Goal: Information Seeking & Learning: Learn about a topic

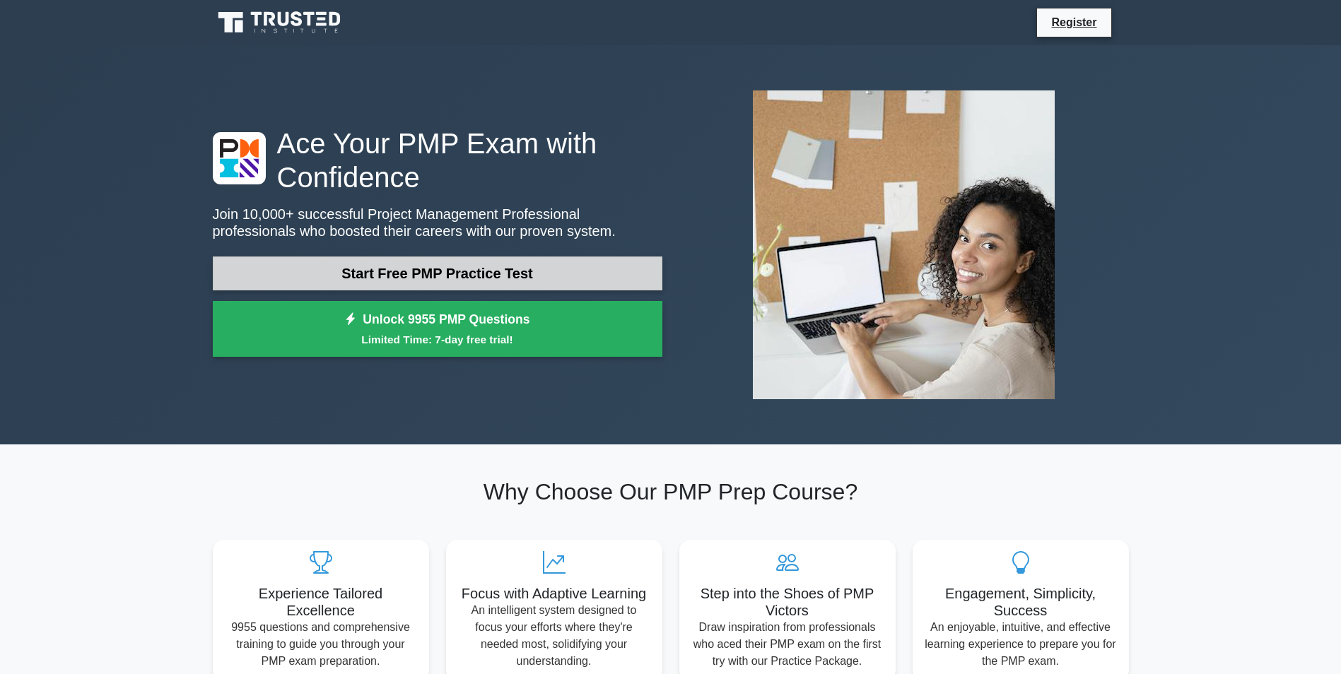
click at [411, 257] on link "Start Free PMP Practice Test" at bounding box center [438, 274] width 450 height 34
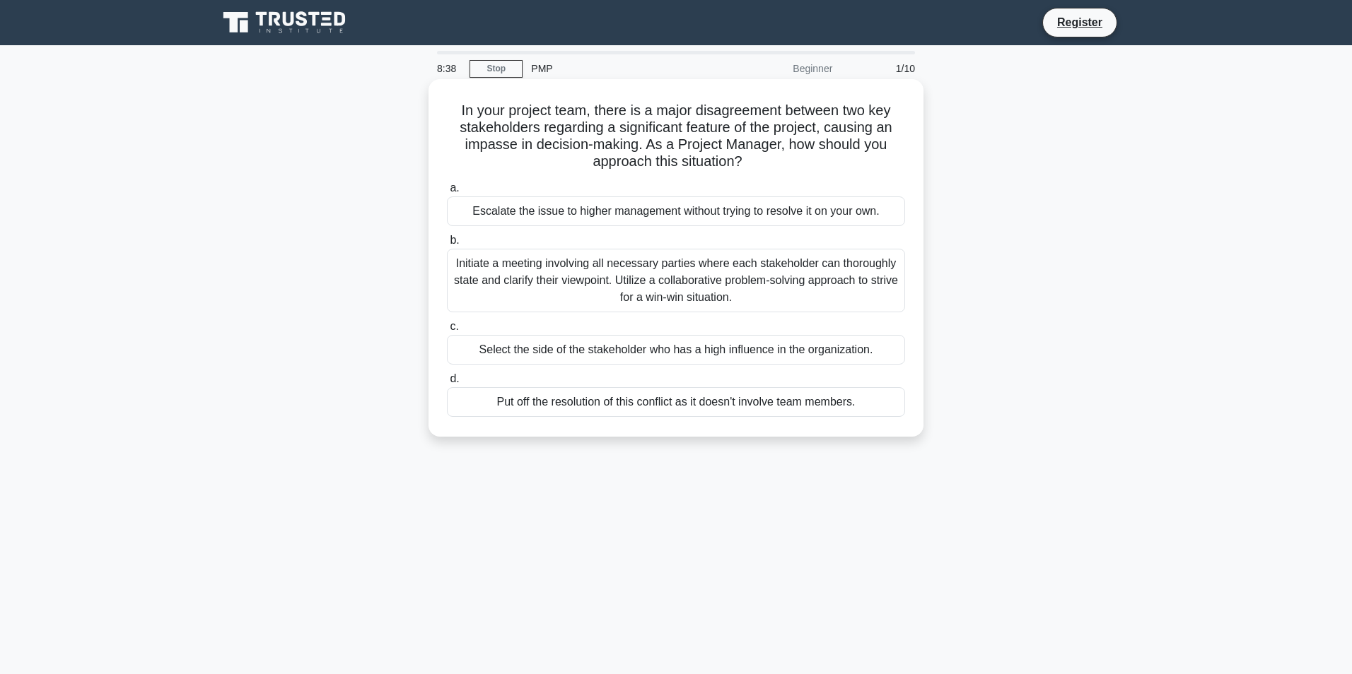
click at [579, 269] on div "Initiate a meeting involving all necessary parties where each stakeholder can t…" at bounding box center [676, 281] width 458 height 64
click at [447, 245] on input "b. Initiate a meeting involving all necessary parties where each stakeholder ca…" at bounding box center [447, 240] width 0 height 9
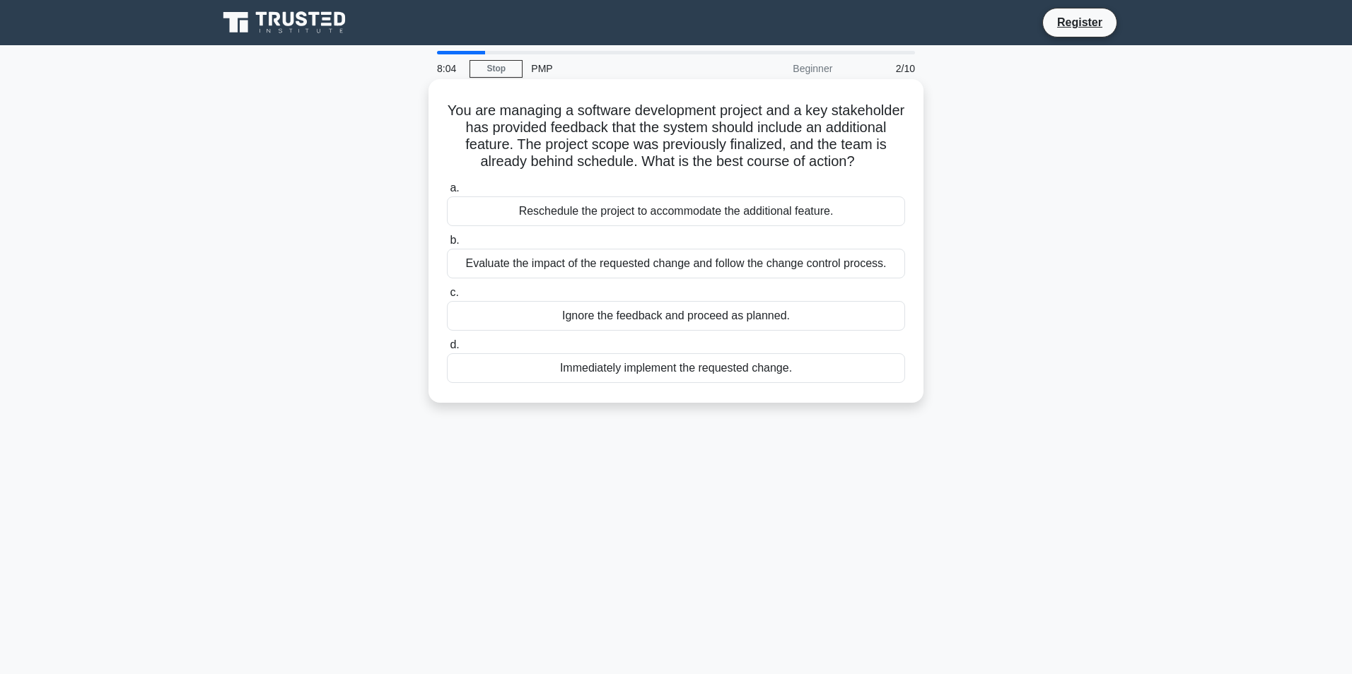
click at [653, 309] on div "Ignore the feedback and proceed as planned." at bounding box center [676, 316] width 458 height 30
click at [447, 298] on input "c. Ignore the feedback and proceed as planned." at bounding box center [447, 292] width 0 height 9
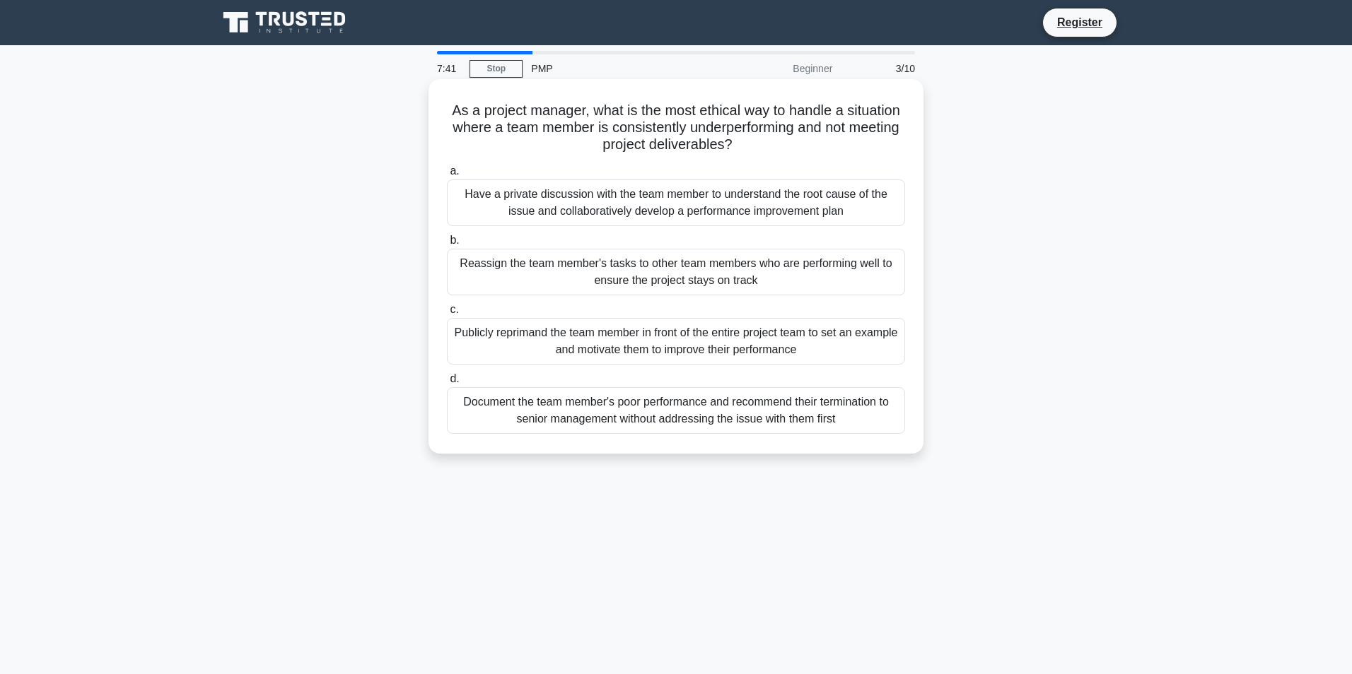
click at [525, 206] on div "Have a private discussion with the team member to understand the root cause of …" at bounding box center [676, 203] width 458 height 47
click at [447, 176] on input "a. Have a private discussion with the team member to understand the root cause …" at bounding box center [447, 171] width 0 height 9
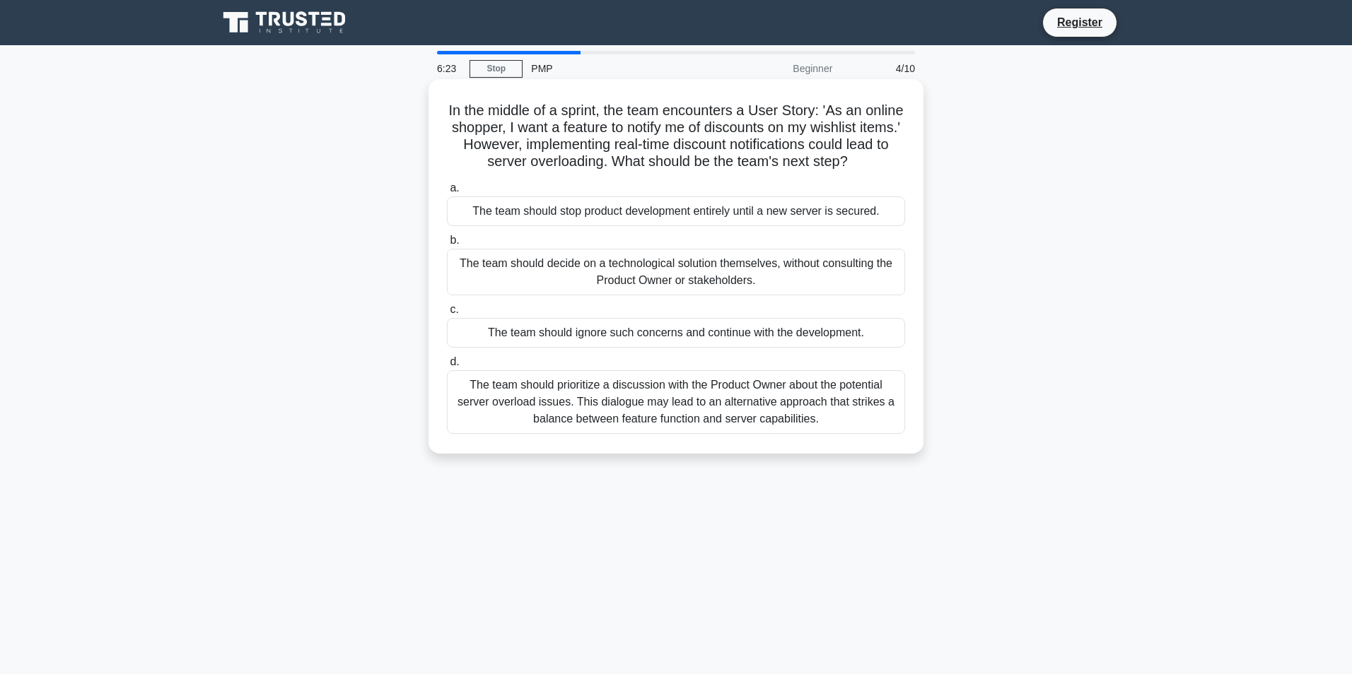
click at [726, 346] on div "The team should ignore such concerns and continue with the development." at bounding box center [676, 333] width 458 height 30
click at [447, 315] on input "c. The team should ignore such concerns and continue with the development." at bounding box center [447, 309] width 0 height 9
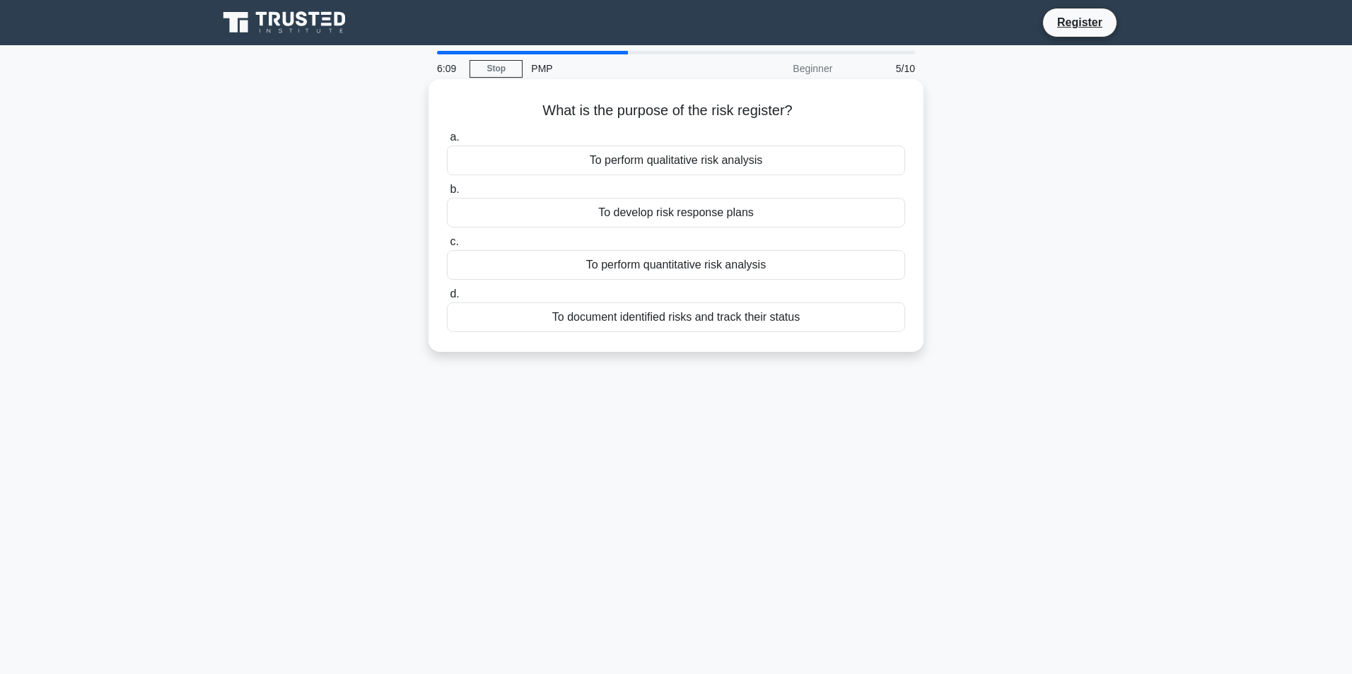
click at [679, 315] on div "To document identified risks and track their status" at bounding box center [676, 318] width 458 height 30
click at [447, 299] on input "d. To document identified risks and track their status" at bounding box center [447, 294] width 0 height 9
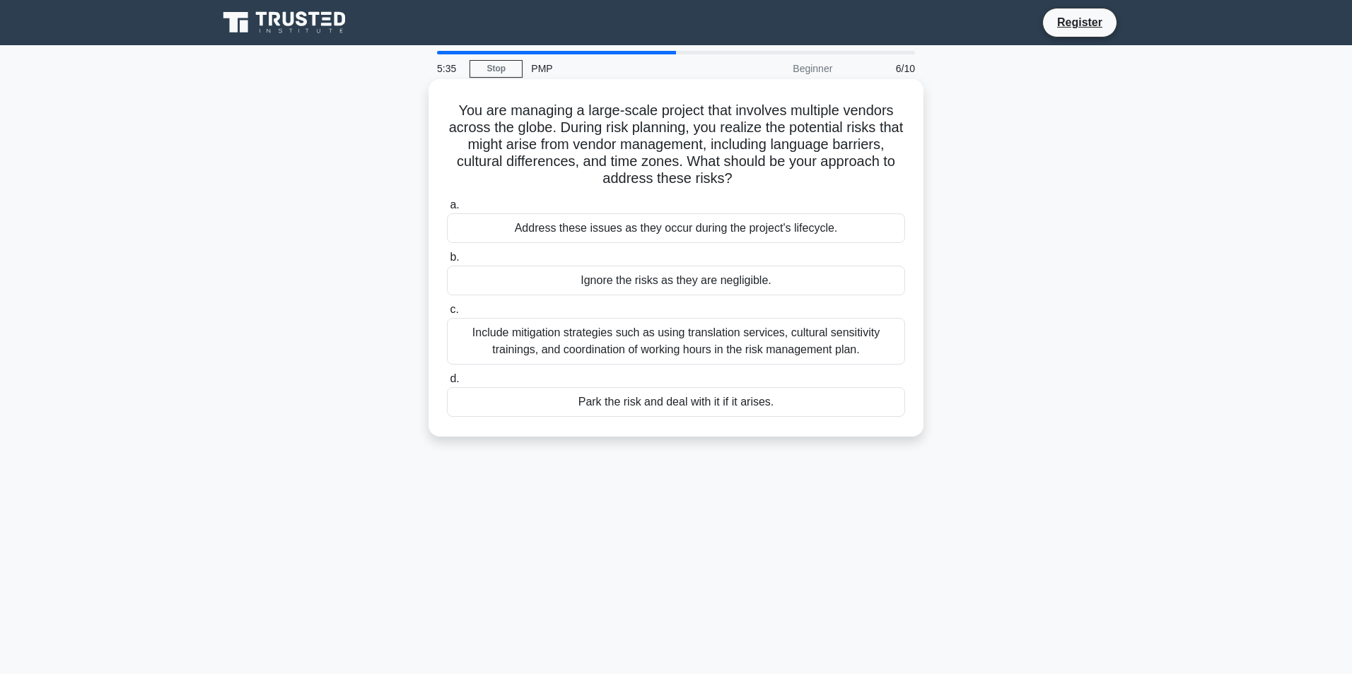
click at [619, 345] on div "Include mitigation strategies such as using translation services, cultural sens…" at bounding box center [676, 341] width 458 height 47
click at [447, 315] on input "c. Include mitigation strategies such as using translation services, cultural s…" at bounding box center [447, 309] width 0 height 9
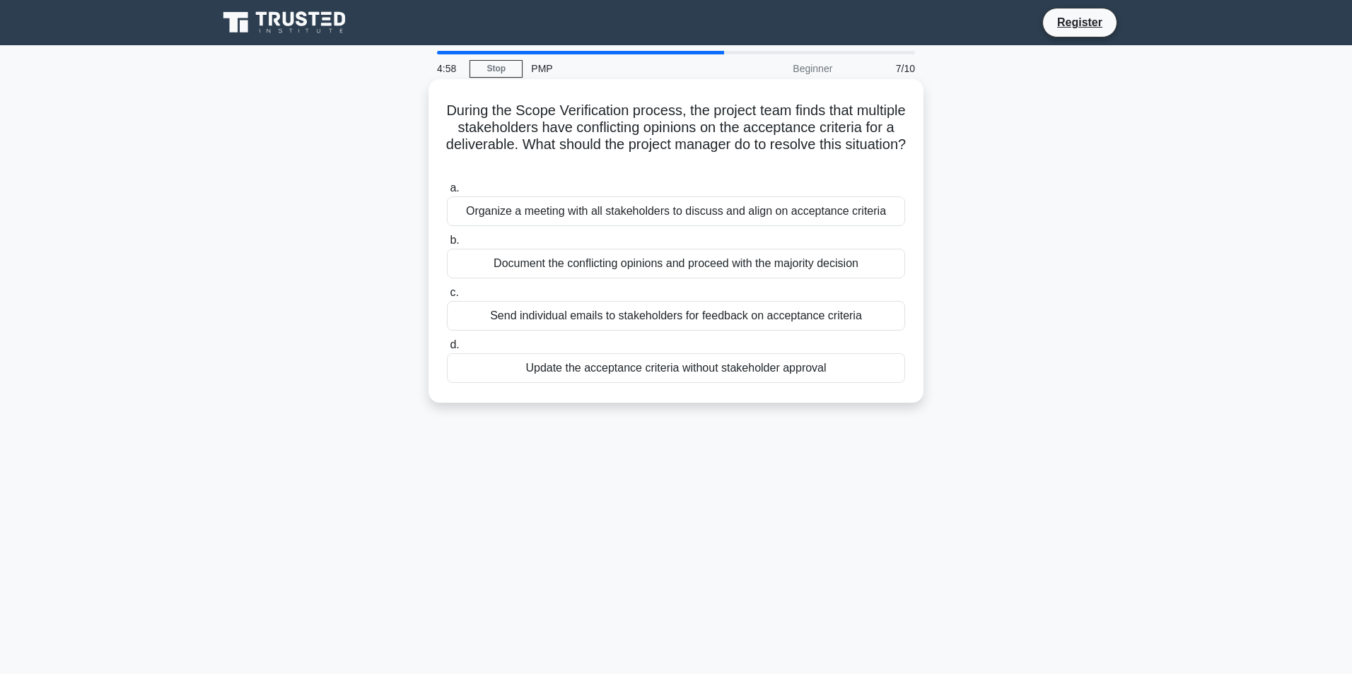
click at [721, 206] on div "Organize a meeting with all stakeholders to discuss and align on acceptance cri…" at bounding box center [676, 212] width 458 height 30
click at [447, 193] on input "a. Organize a meeting with all stakeholders to discuss and align on acceptance …" at bounding box center [447, 188] width 0 height 9
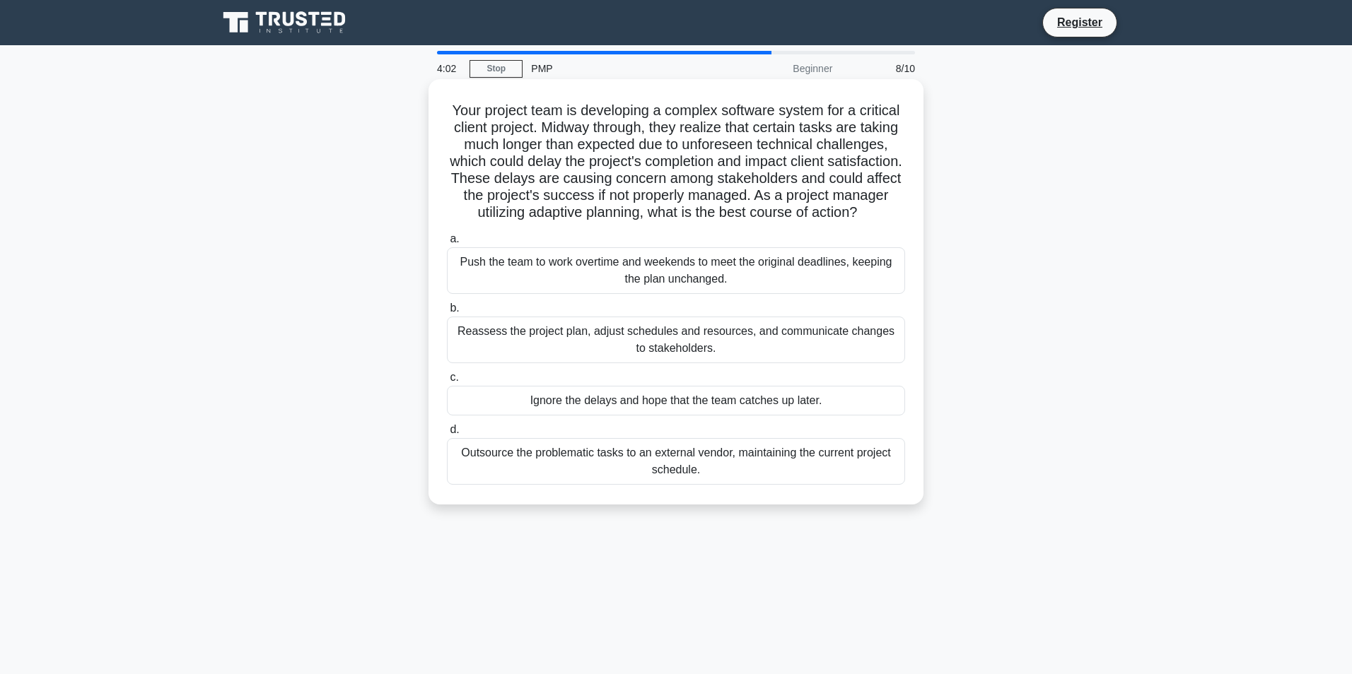
click at [613, 353] on div "Reassess the project plan, adjust schedules and resources, and communicate chan…" at bounding box center [676, 340] width 458 height 47
click at [447, 313] on input "b. Reassess the project plan, adjust schedules and resources, and communicate c…" at bounding box center [447, 308] width 0 height 9
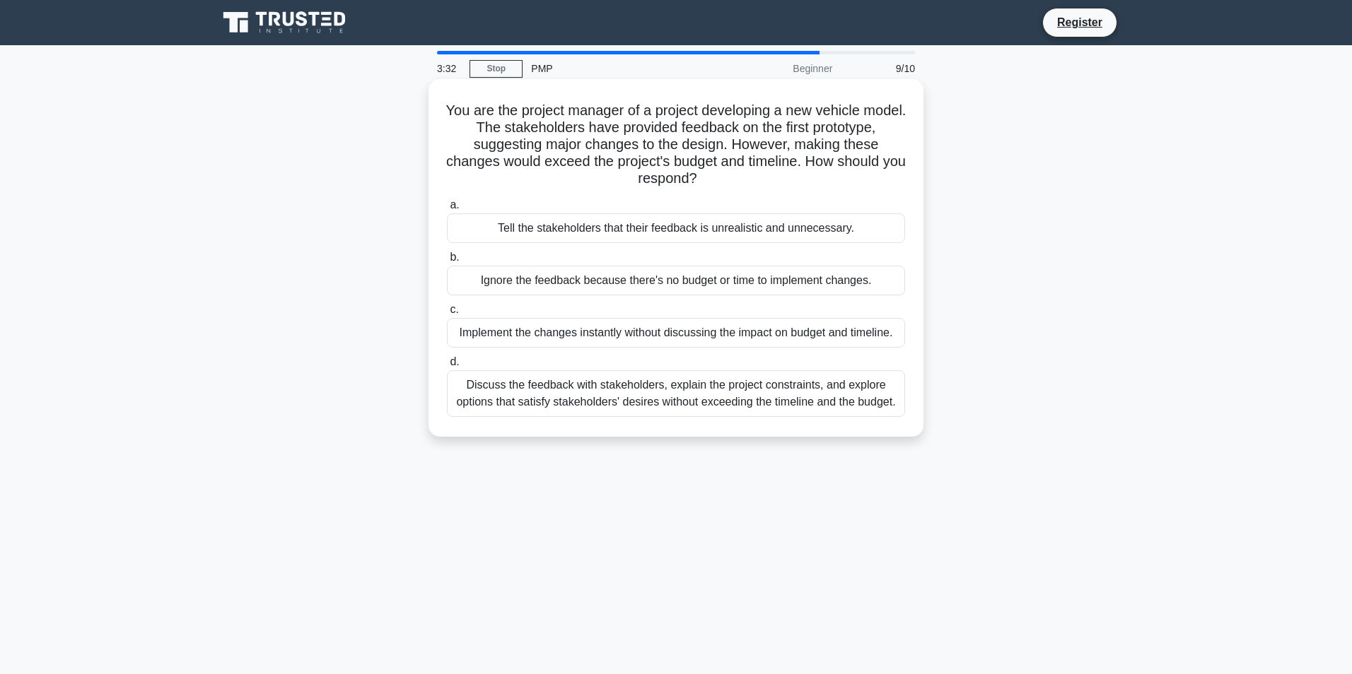
click at [645, 382] on div "Discuss the feedback with stakeholders, explain the project constraints, and ex…" at bounding box center [676, 393] width 458 height 47
click at [447, 367] on input "d. Discuss the feedback with stakeholders, explain the project constraints, and…" at bounding box center [447, 362] width 0 height 9
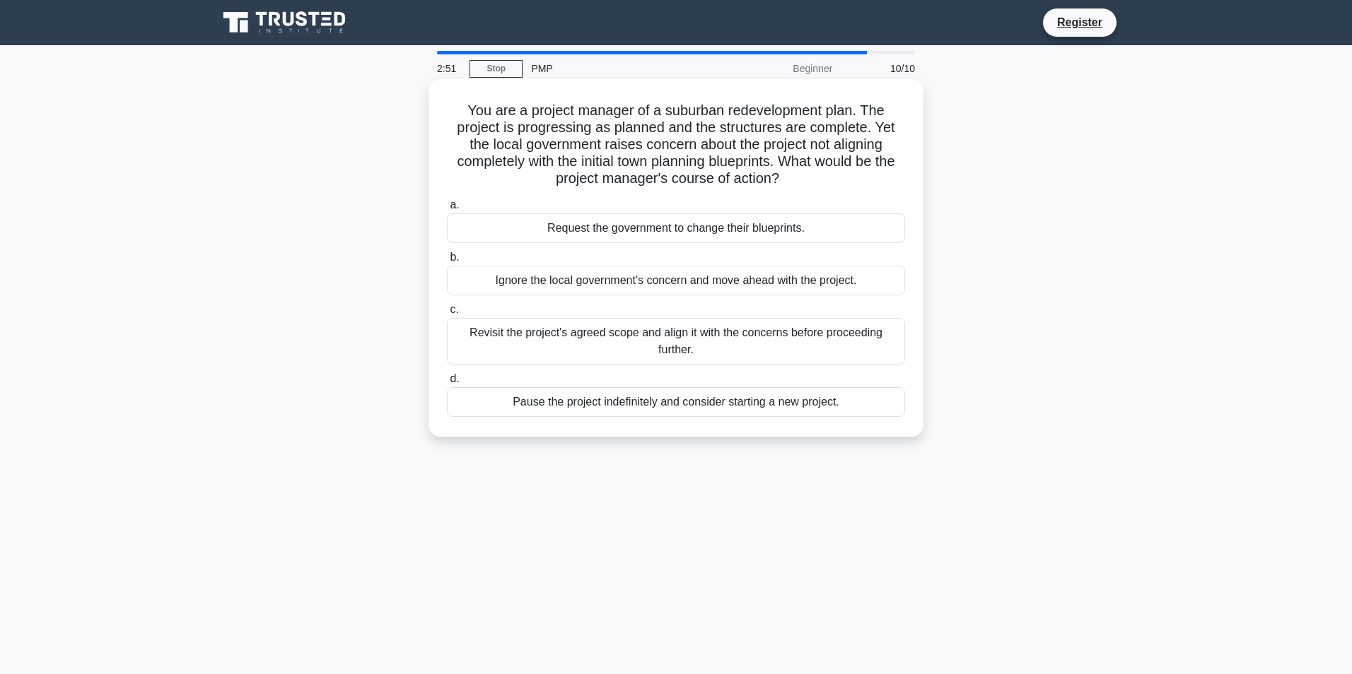
click at [550, 329] on div "Revisit the project's agreed scope and align it with the concerns before procee…" at bounding box center [676, 341] width 458 height 47
click at [447, 315] on input "c. Revisit the project's agreed scope and align it with the concerns before pro…" at bounding box center [447, 309] width 0 height 9
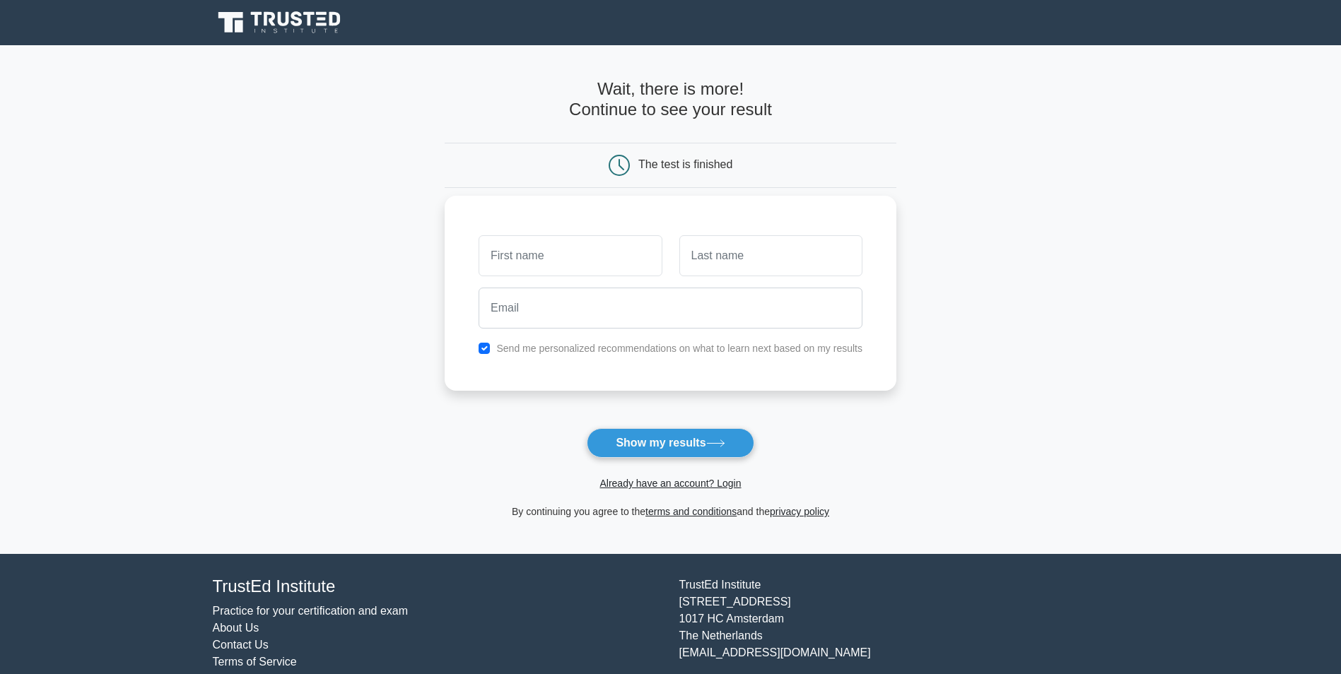
click at [520, 258] on input "text" at bounding box center [570, 255] width 183 height 41
type input "Vijay Sagar"
type input "Rajana"
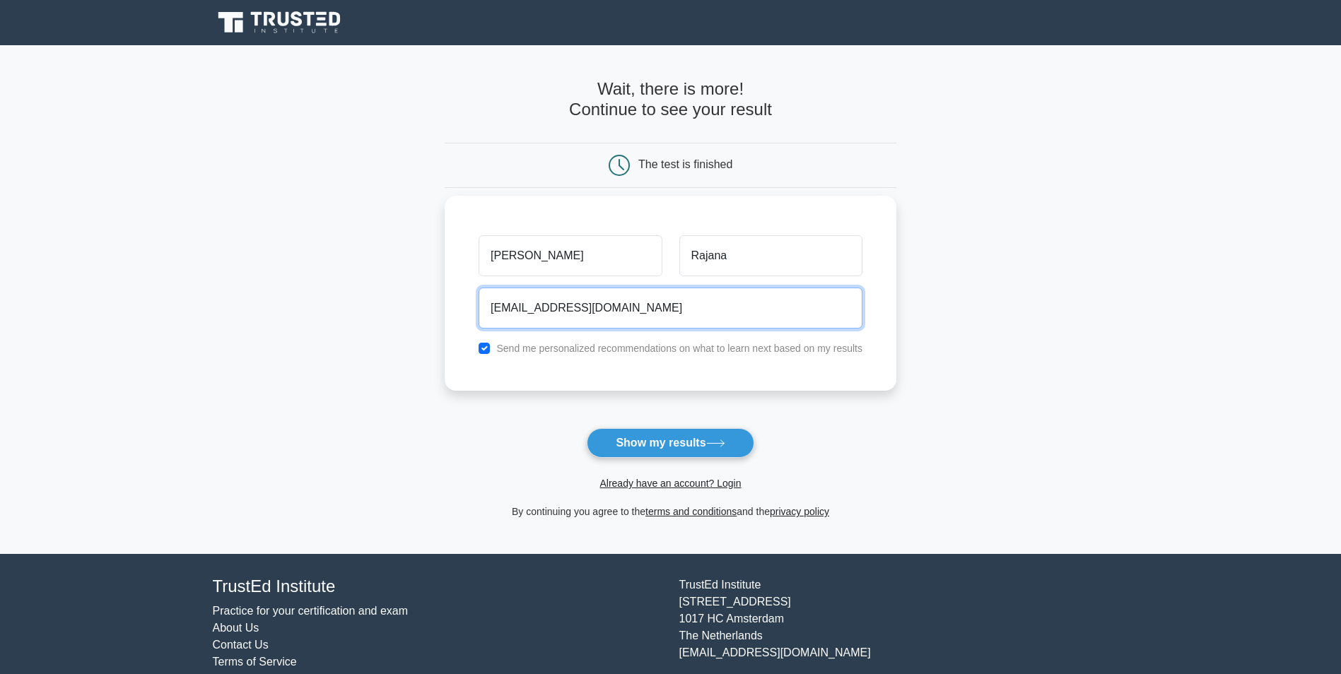
click at [571, 309] on input "vijaysagarrajana@gmail.com" at bounding box center [671, 308] width 384 height 41
drag, startPoint x: 571, startPoint y: 308, endPoint x: 495, endPoint y: 312, distance: 76.5
click at [495, 312] on input "vijaysagarrajana@gmail.com" at bounding box center [671, 308] width 384 height 41
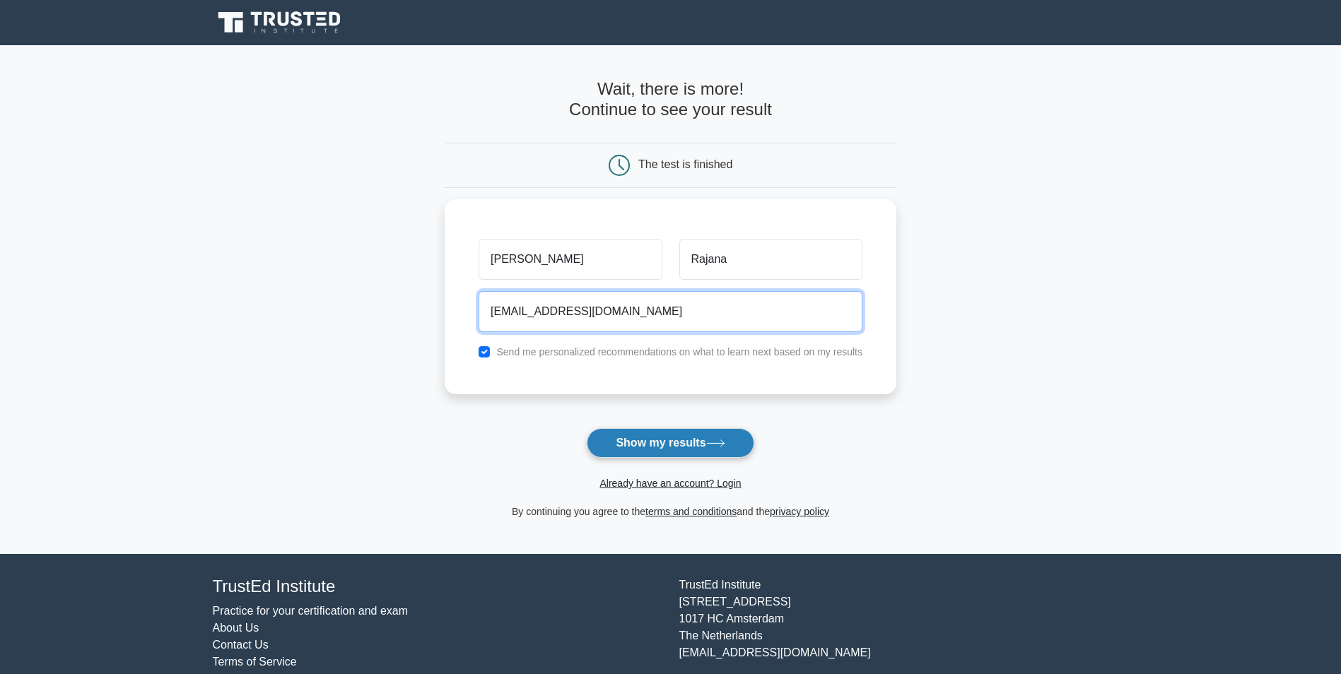
type input "vijay.abhuhatimco@gmail.com"
click at [663, 443] on button "Show my results" at bounding box center [670, 443] width 167 height 30
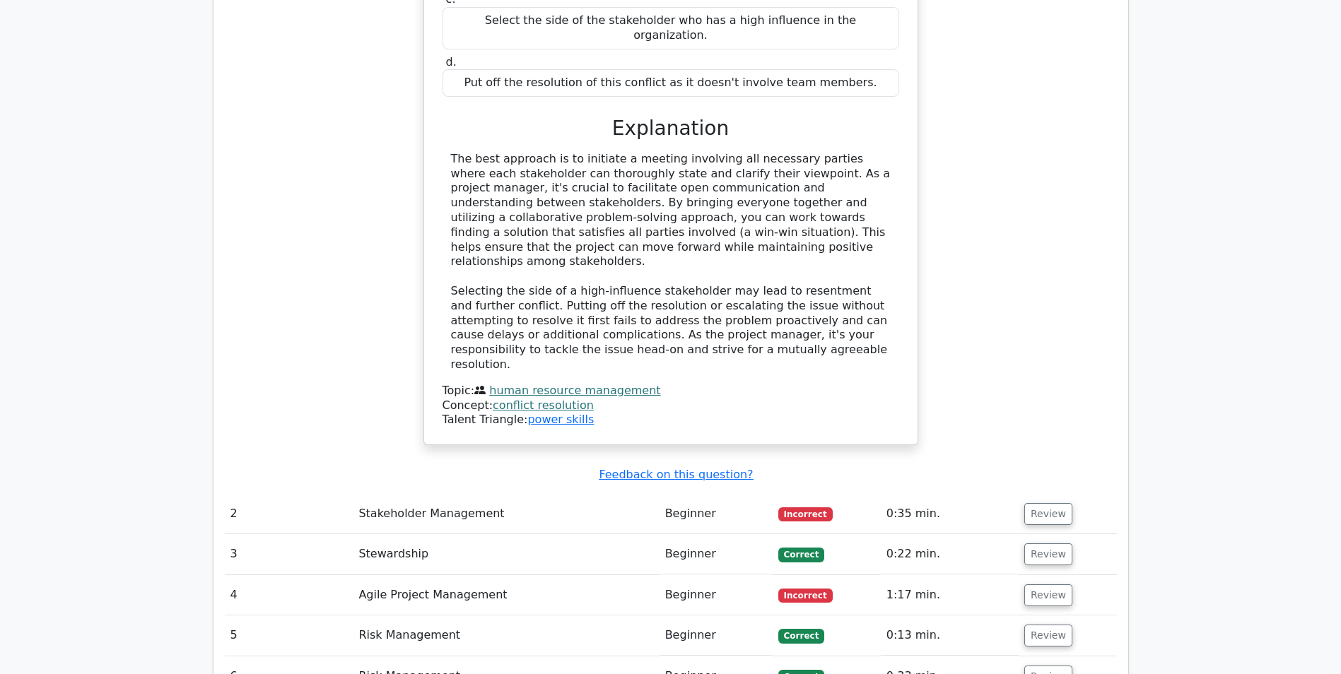
scroll to position [1697, 0]
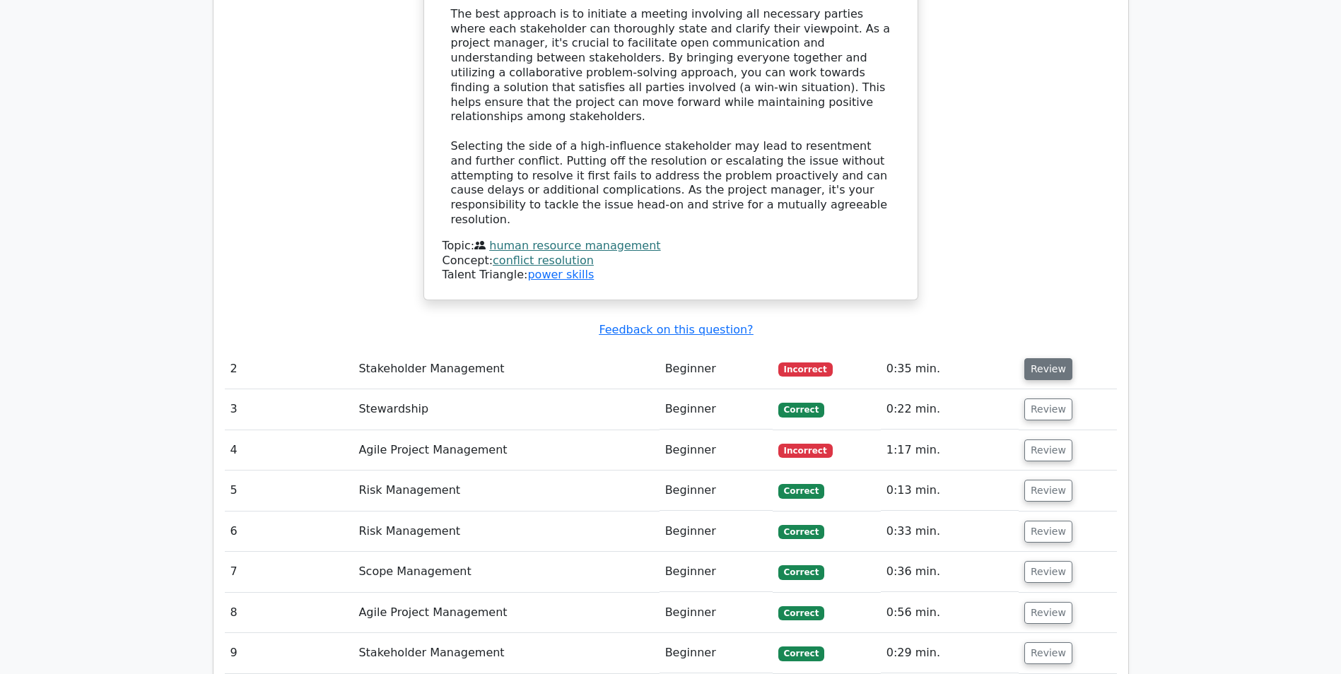
click at [1045, 358] on button "Review" at bounding box center [1048, 369] width 48 height 22
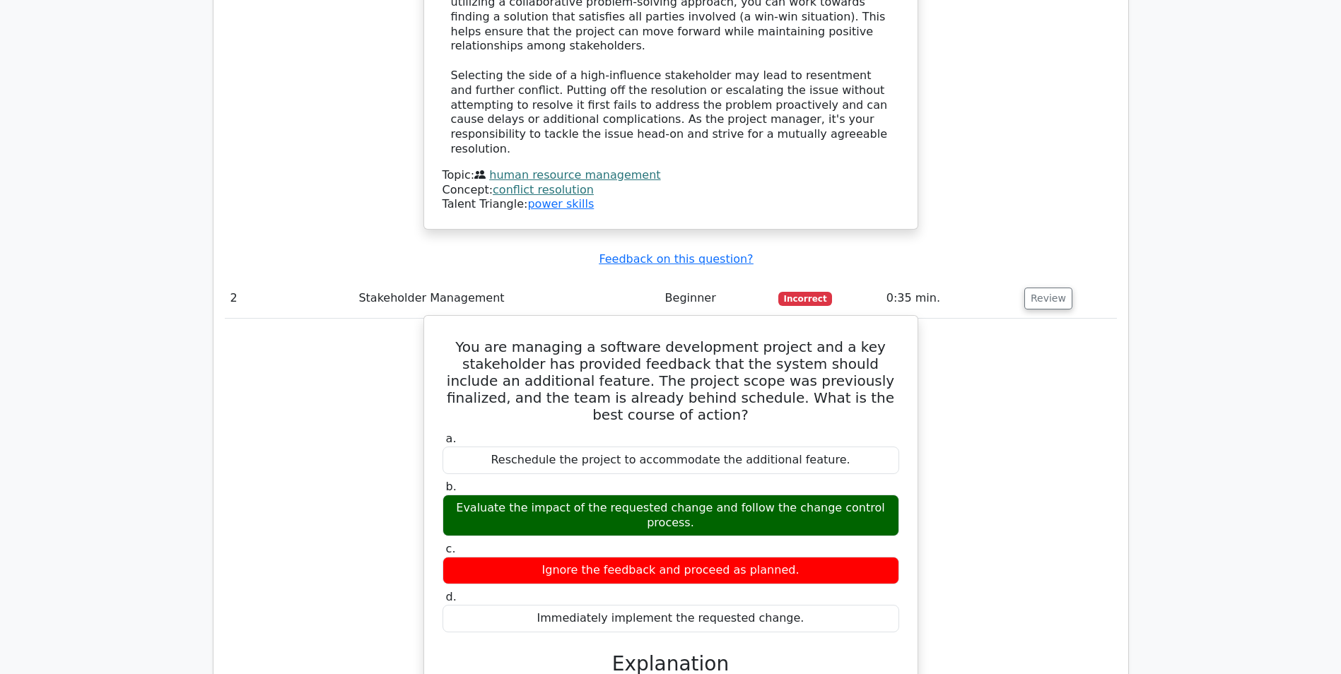
scroll to position [2050, 0]
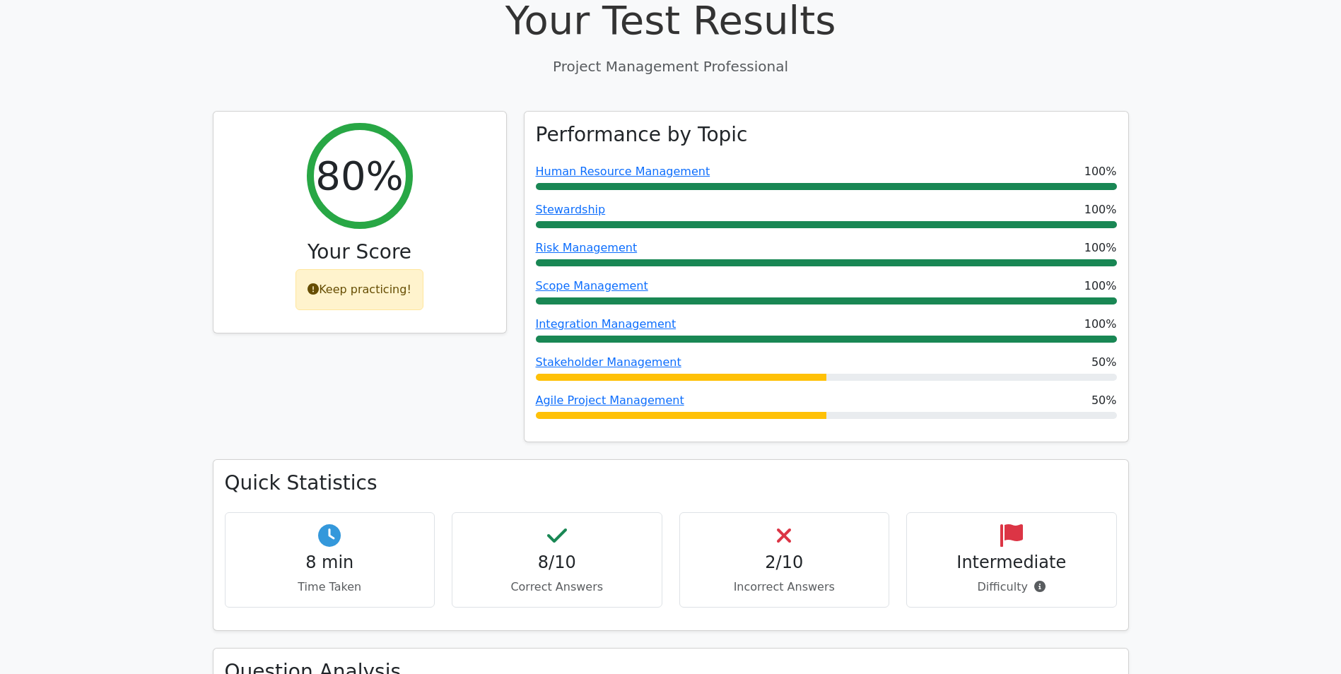
scroll to position [566, 0]
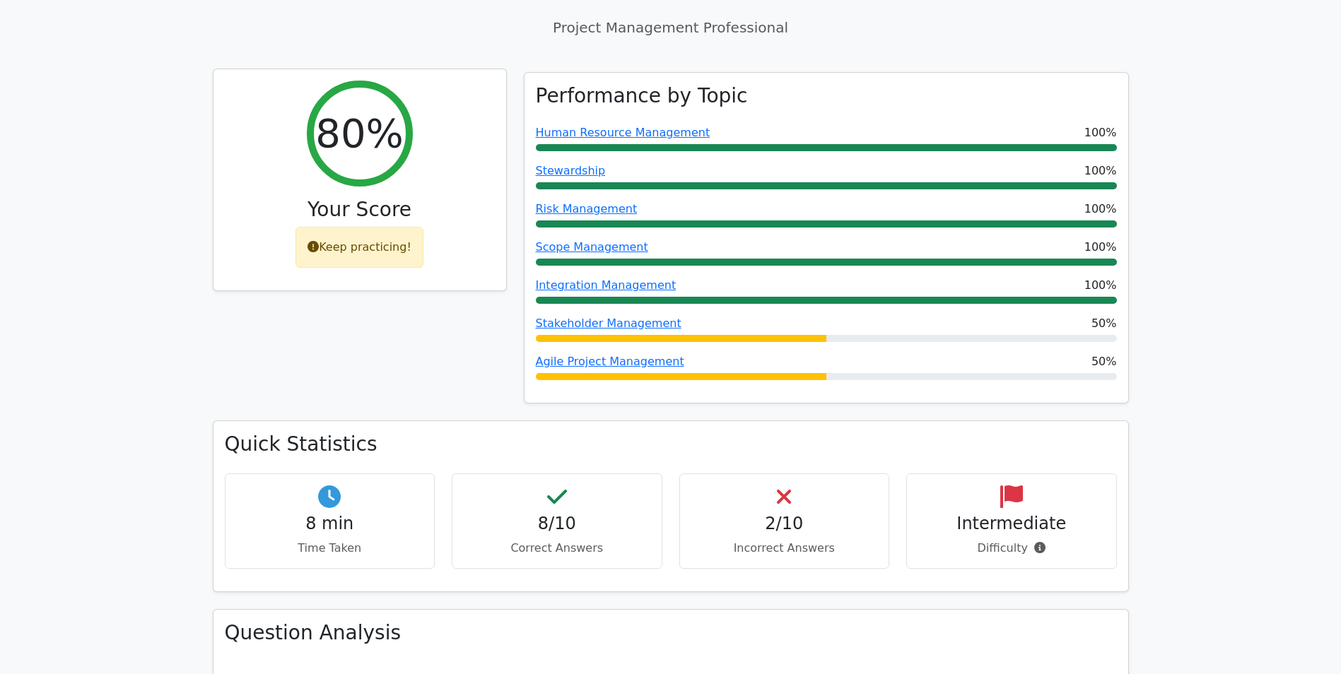
click at [318, 241] on icon at bounding box center [313, 246] width 11 height 11
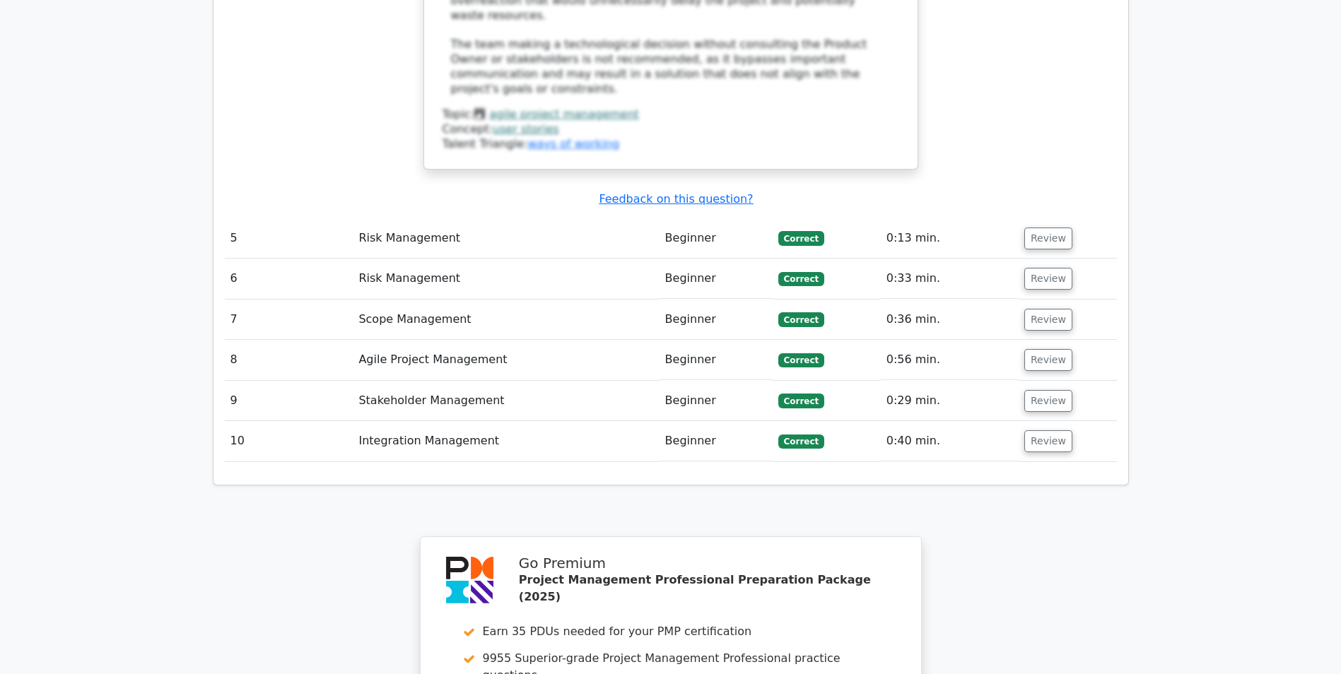
scroll to position [3632, 0]
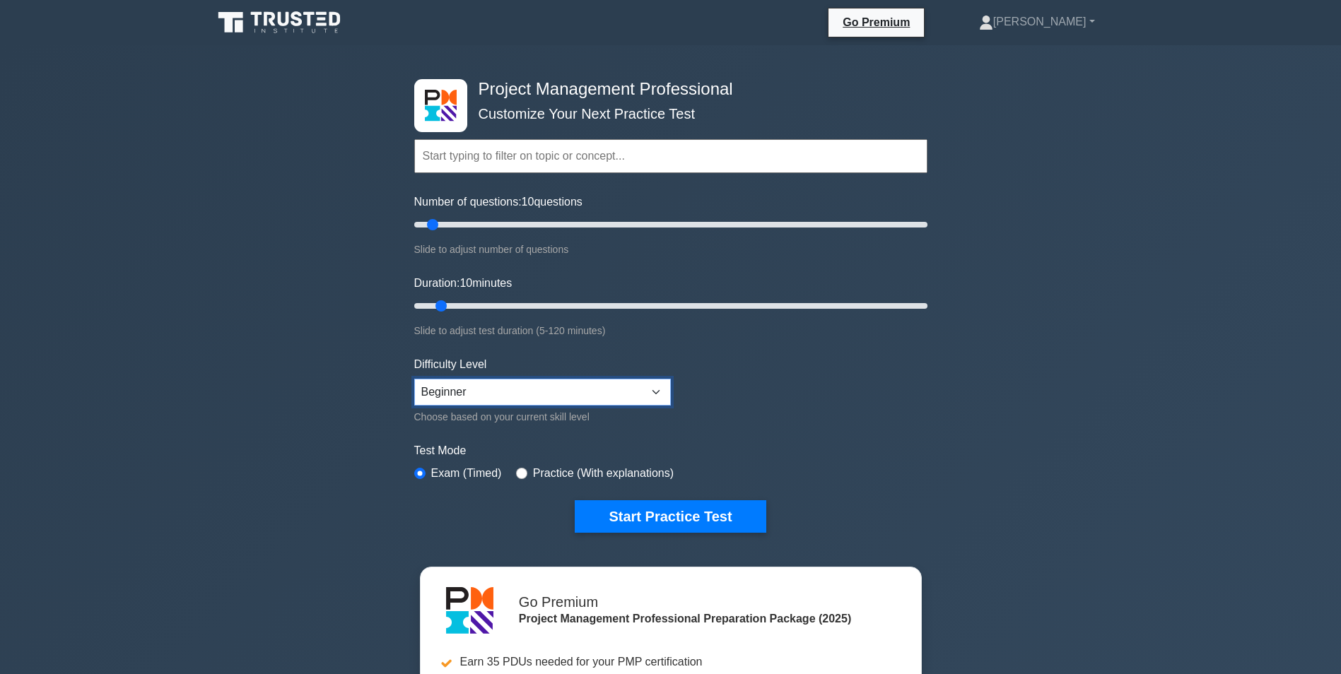
click at [449, 396] on select "Beginner Intermediate Expert" at bounding box center [542, 392] width 257 height 27
select select "expert"
click at [414, 379] on select "Beginner Intermediate Expert" at bounding box center [542, 392] width 257 height 27
click at [684, 507] on button "Start Practice Test" at bounding box center [670, 517] width 191 height 33
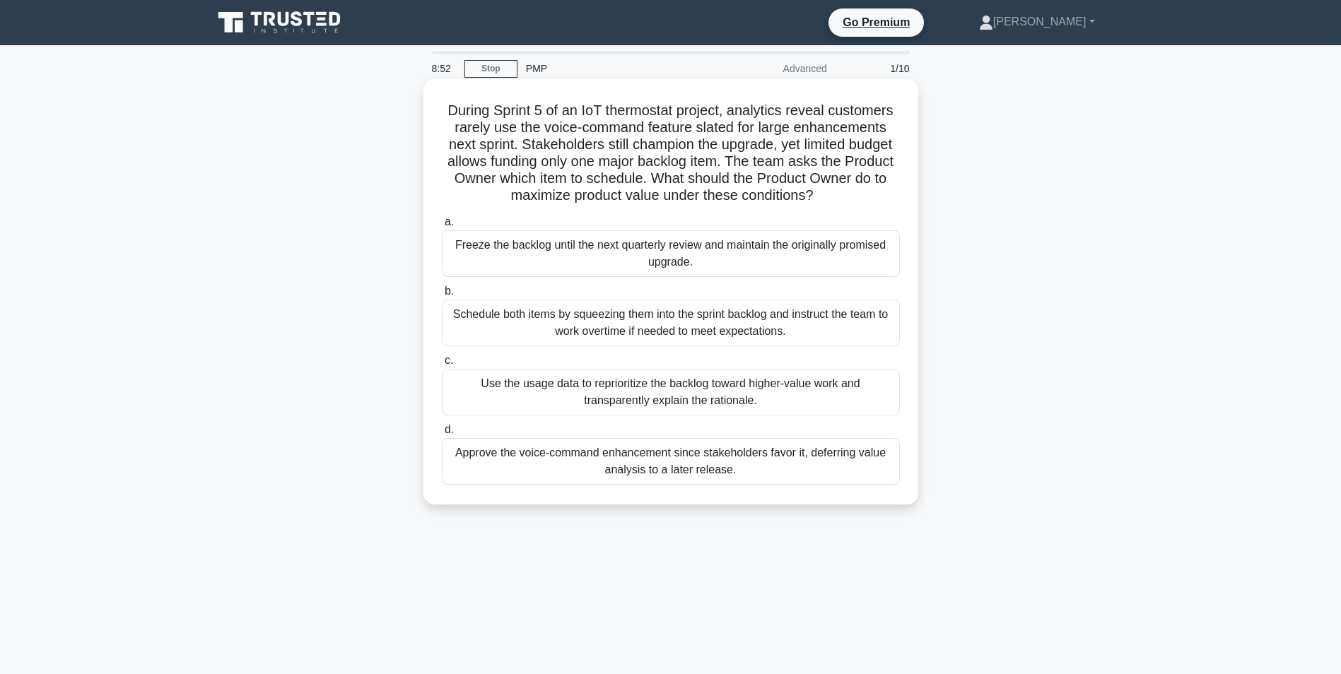
click at [621, 387] on div "Use the usage data to reprioritize the backlog toward higher-value work and tra…" at bounding box center [671, 392] width 458 height 47
click at [442, 365] on input "c. Use the usage data to reprioritize the backlog toward higher-value work and …" at bounding box center [442, 360] width 0 height 9
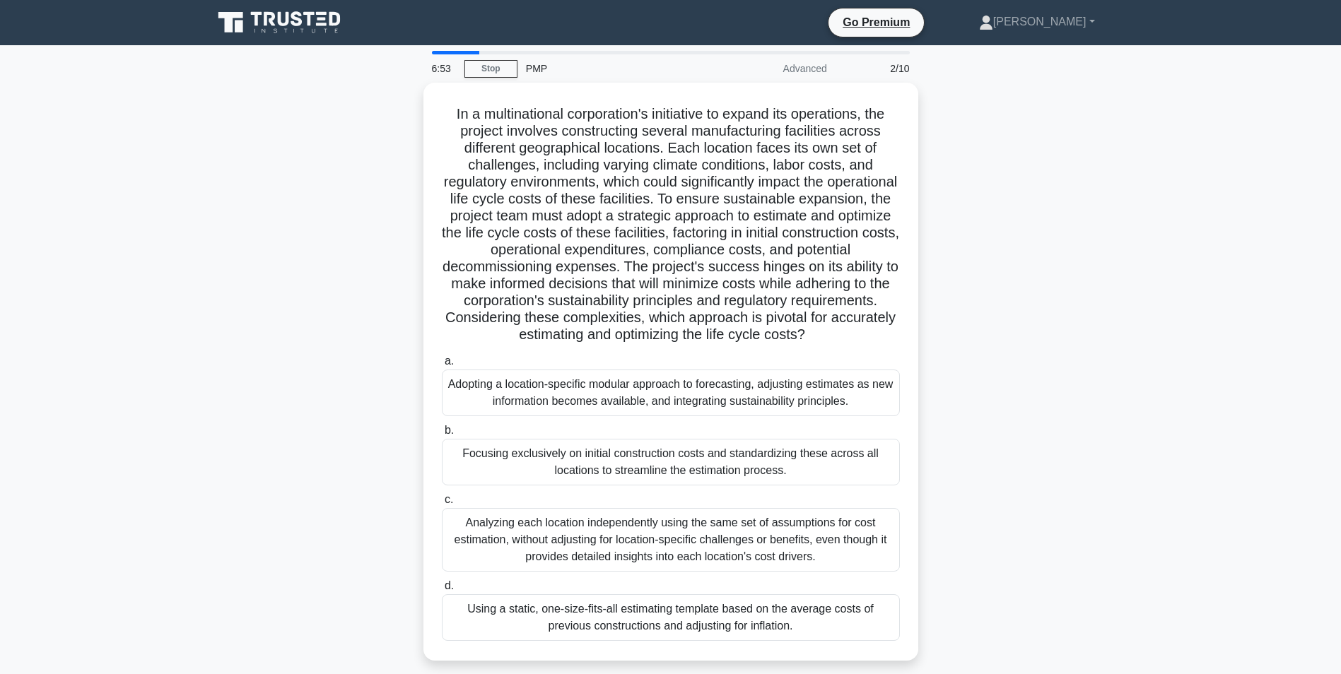
scroll to position [71, 0]
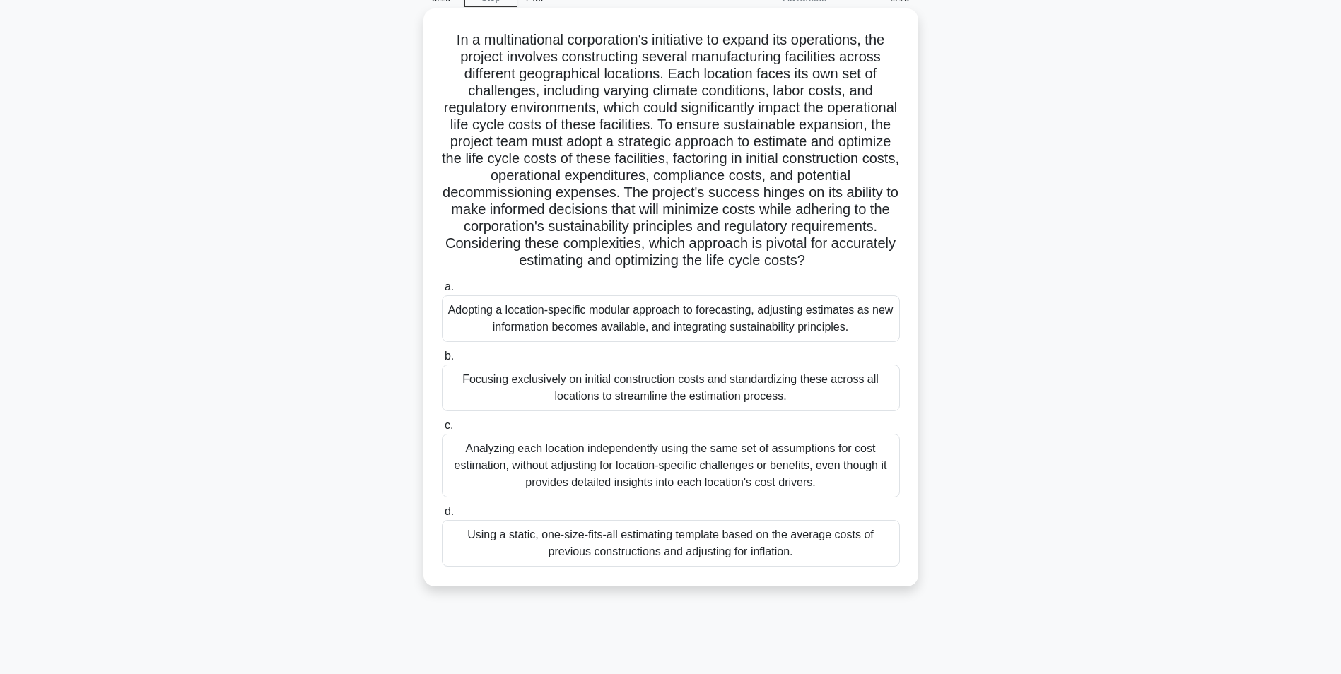
click at [581, 320] on div "Adopting a location-specific modular approach to forecasting, adjusting estimat…" at bounding box center [671, 319] width 458 height 47
click at [442, 292] on input "a. Adopting a location-specific modular approach to forecasting, adjusting esti…" at bounding box center [442, 287] width 0 height 9
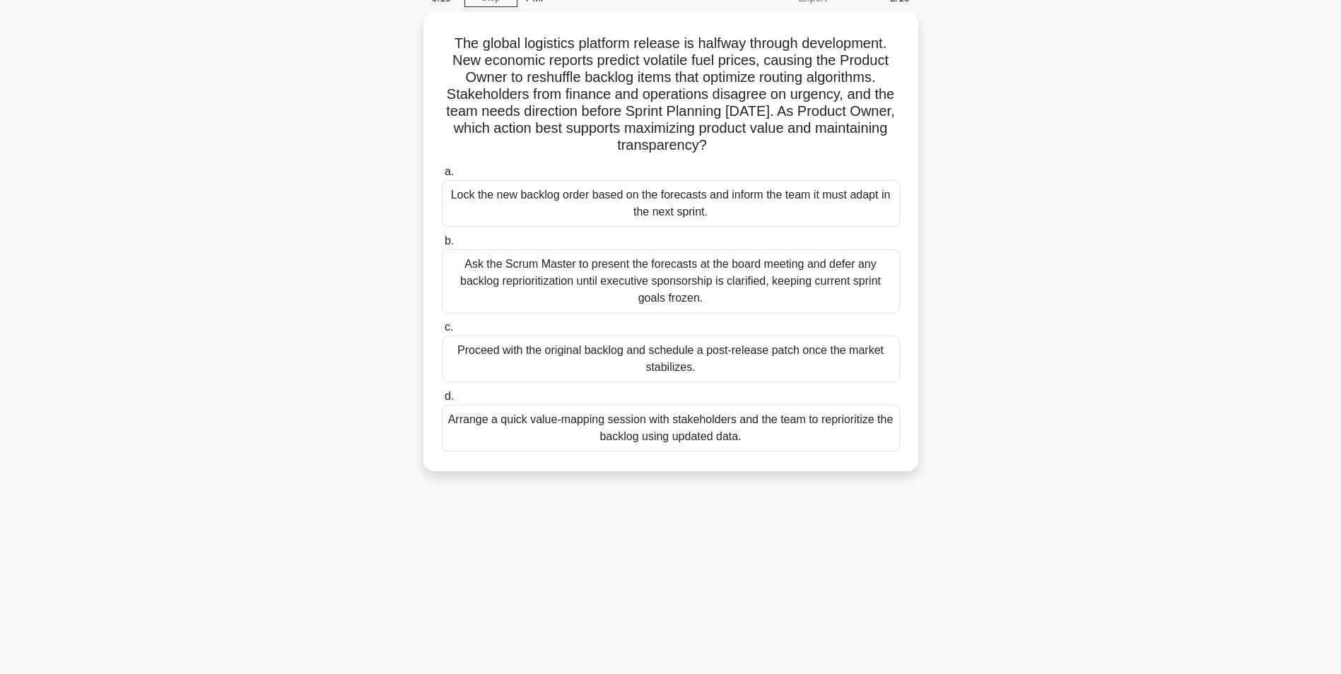
scroll to position [0, 0]
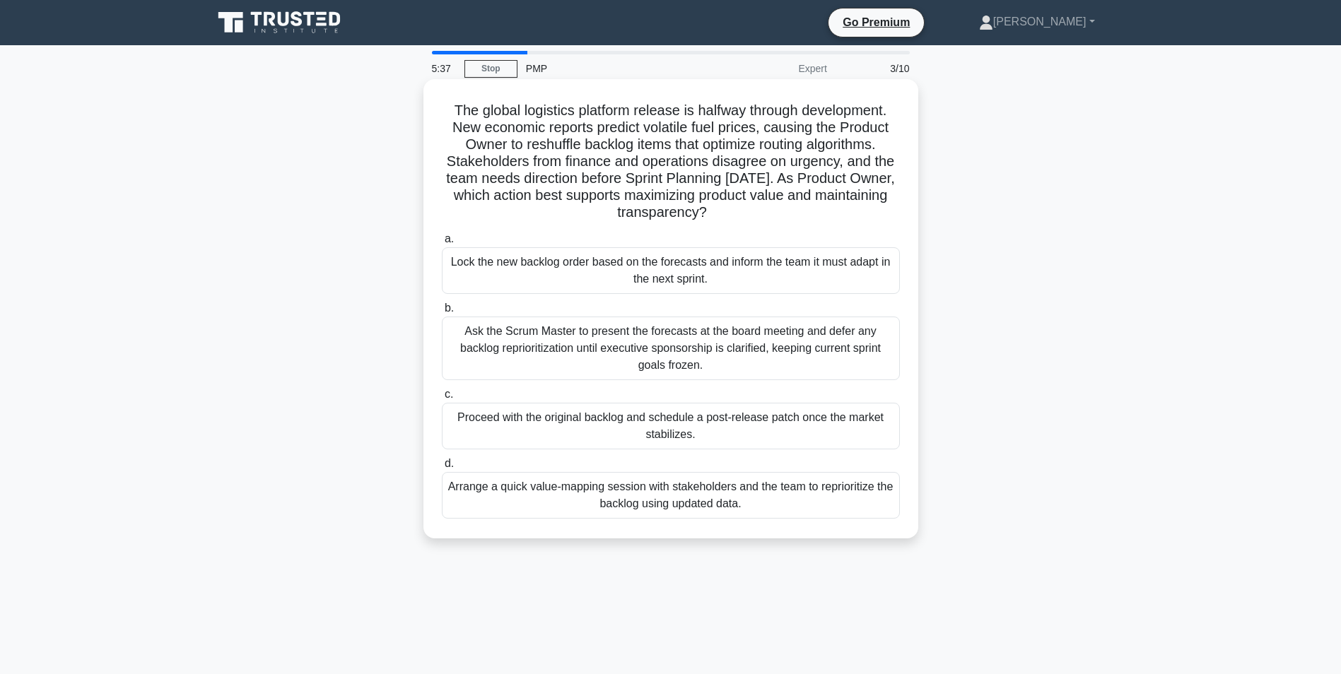
click at [725, 498] on div "Arrange a quick value-mapping session with stakeholders and the team to reprior…" at bounding box center [671, 495] width 458 height 47
click at [442, 469] on input "d. Arrange a quick value-mapping session with stakeholders and the team to repr…" at bounding box center [442, 464] width 0 height 9
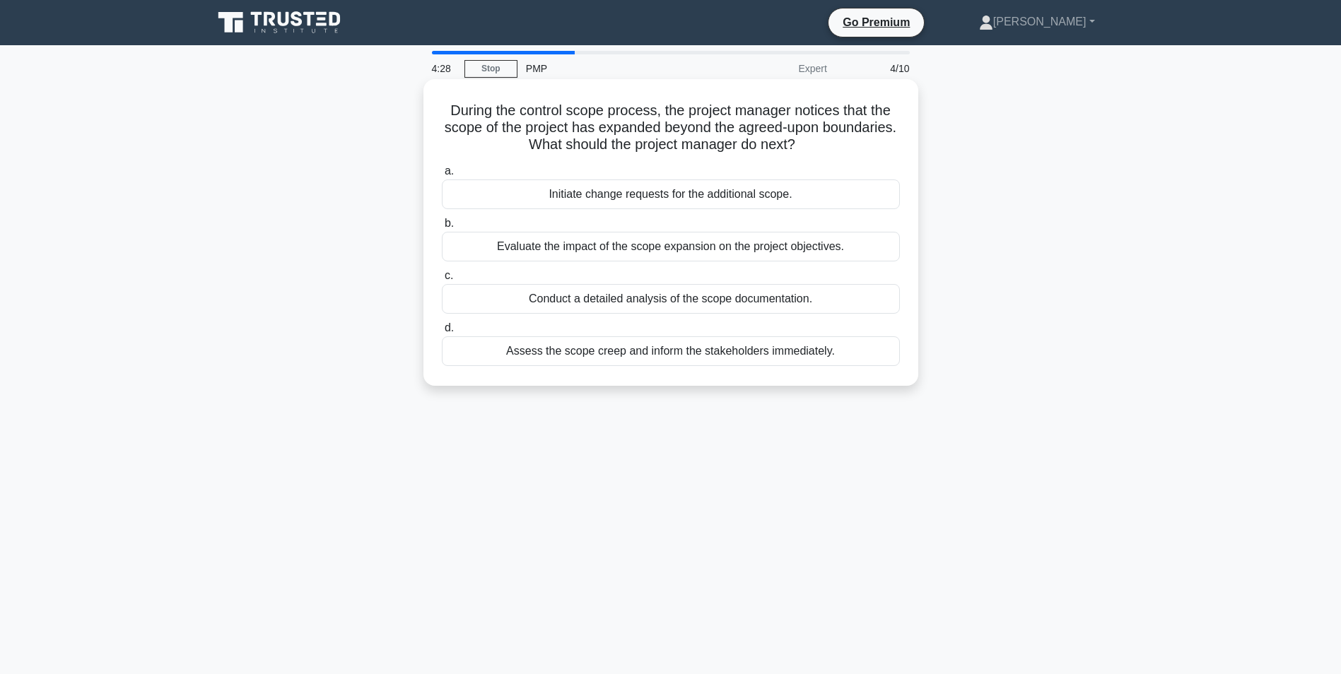
click at [616, 195] on div "Initiate change requests for the additional scope." at bounding box center [671, 195] width 458 height 30
click at [442, 176] on input "a. Initiate change requests for the additional scope." at bounding box center [442, 171] width 0 height 9
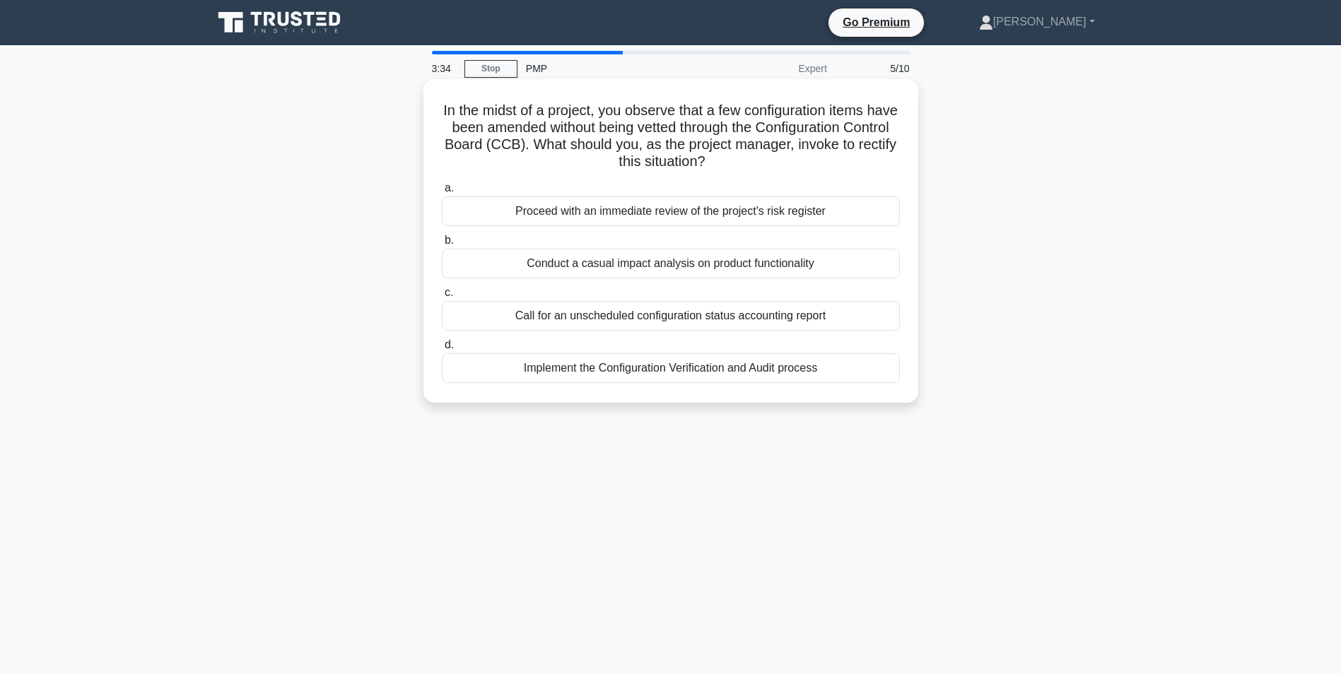
click at [575, 267] on div "Conduct a casual impact analysis on product functionality" at bounding box center [671, 264] width 458 height 30
click at [442, 245] on input "b. Conduct a casual impact analysis on product functionality" at bounding box center [442, 240] width 0 height 9
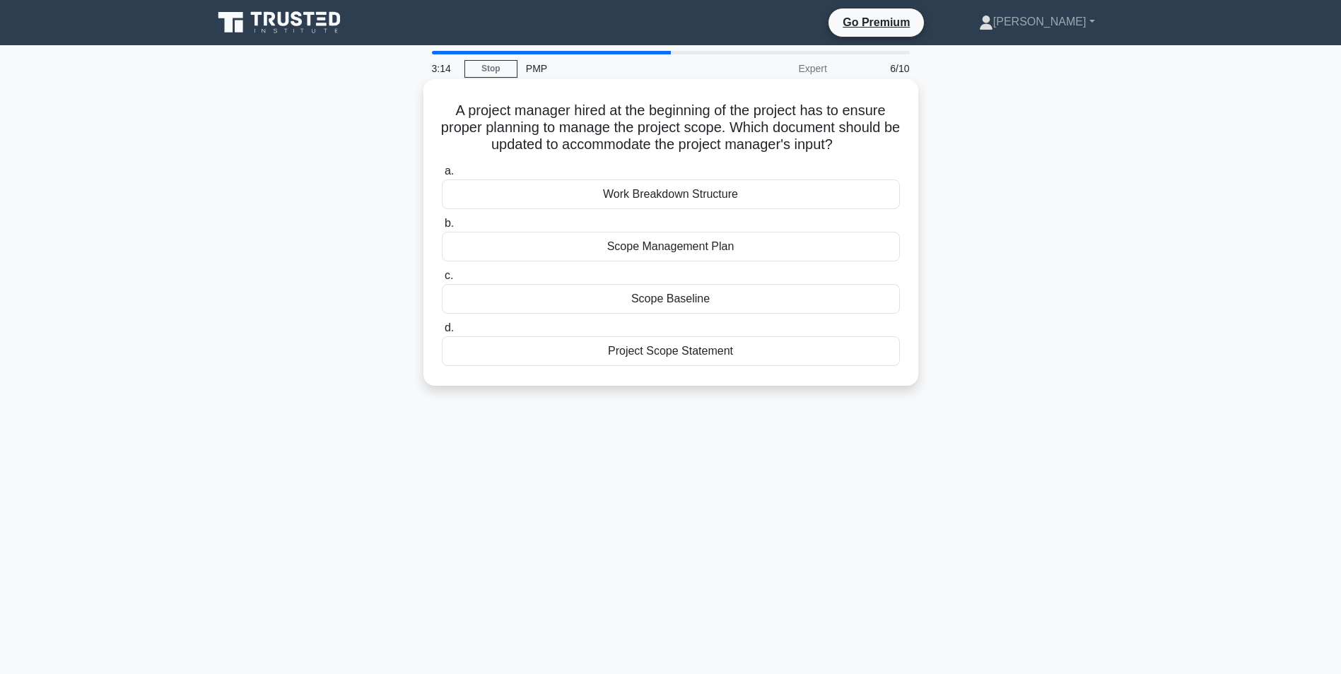
click at [637, 246] on div "Scope Management Plan" at bounding box center [671, 247] width 458 height 30
click at [442, 228] on input "b. Scope Management Plan" at bounding box center [442, 223] width 0 height 9
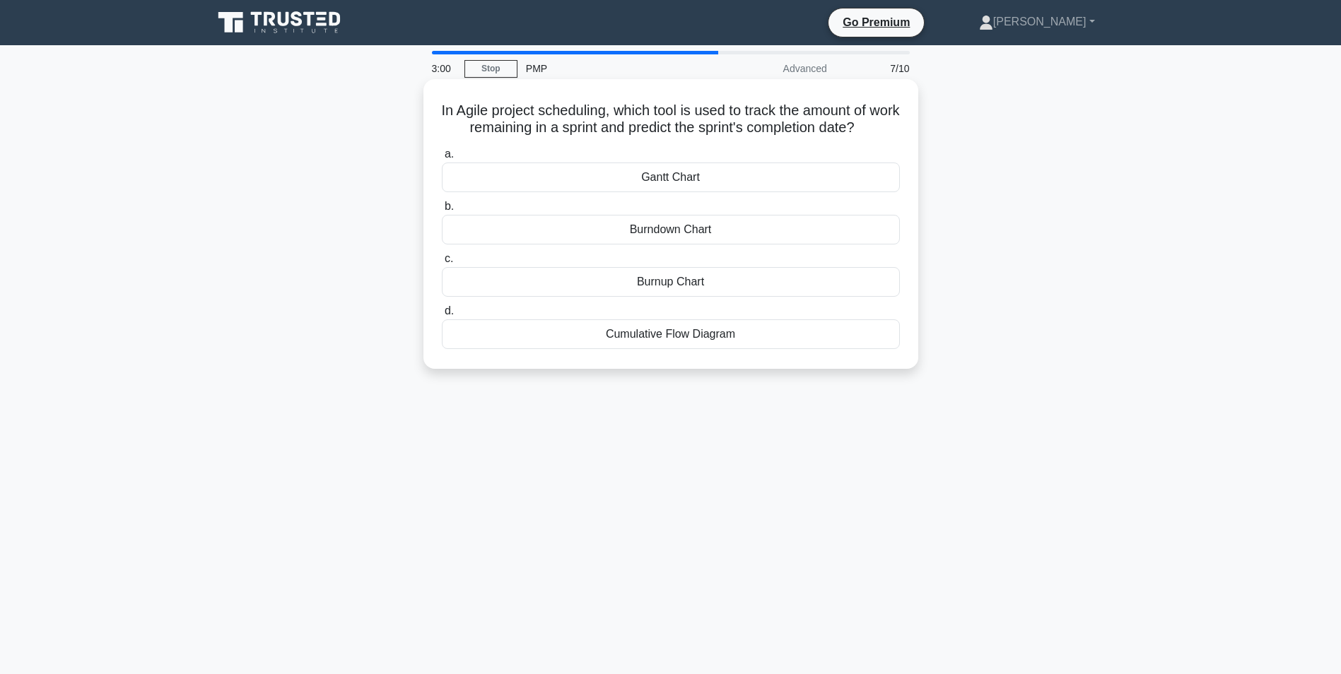
click at [578, 224] on div "Burndown Chart" at bounding box center [671, 230] width 458 height 30
click at [442, 211] on input "b. Burndown Chart" at bounding box center [442, 206] width 0 height 9
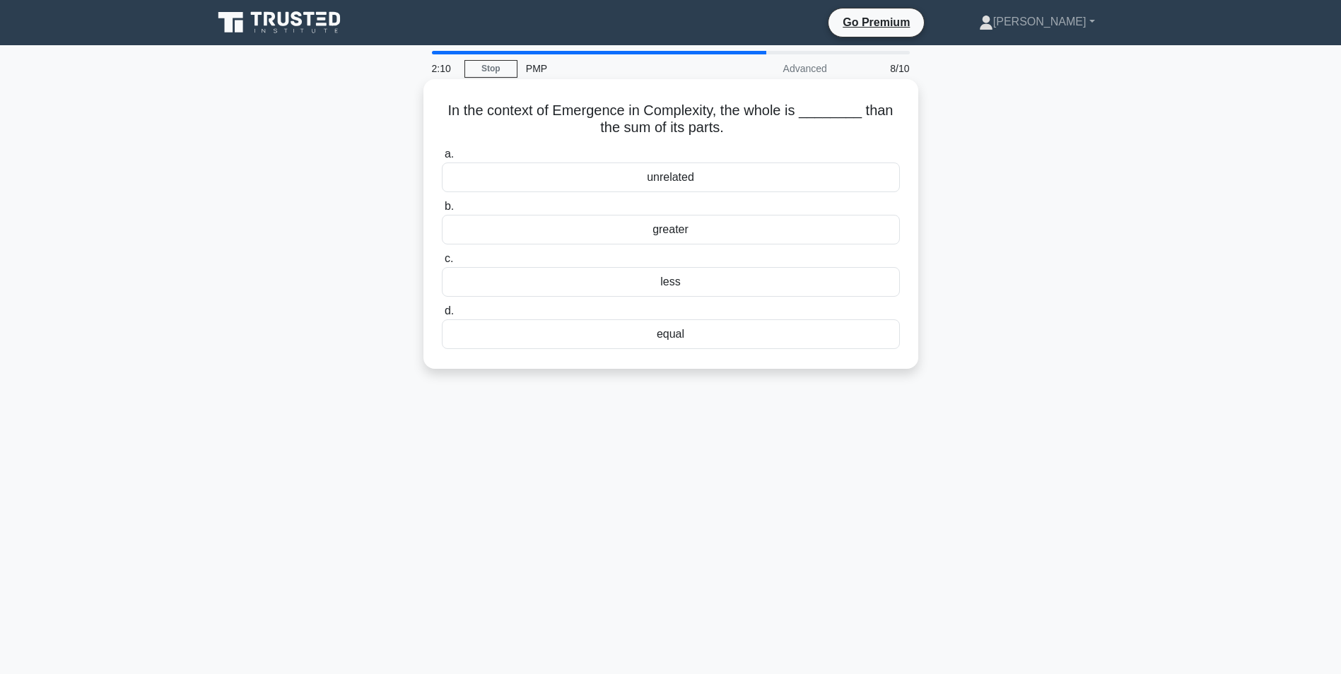
click at [665, 233] on div "greater" at bounding box center [671, 230] width 458 height 30
click at [442, 211] on input "b. greater" at bounding box center [442, 206] width 0 height 9
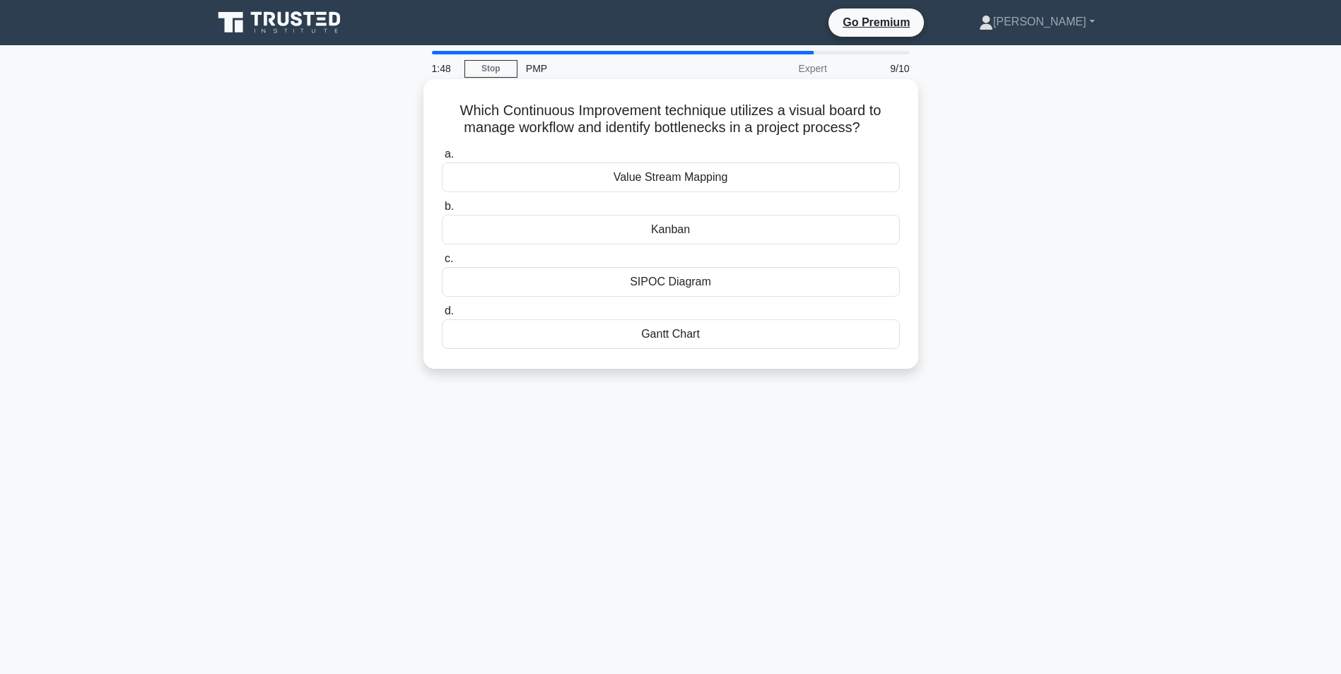
click at [646, 233] on div "Kanban" at bounding box center [671, 230] width 458 height 30
click at [442, 211] on input "b. Kanban" at bounding box center [442, 206] width 0 height 9
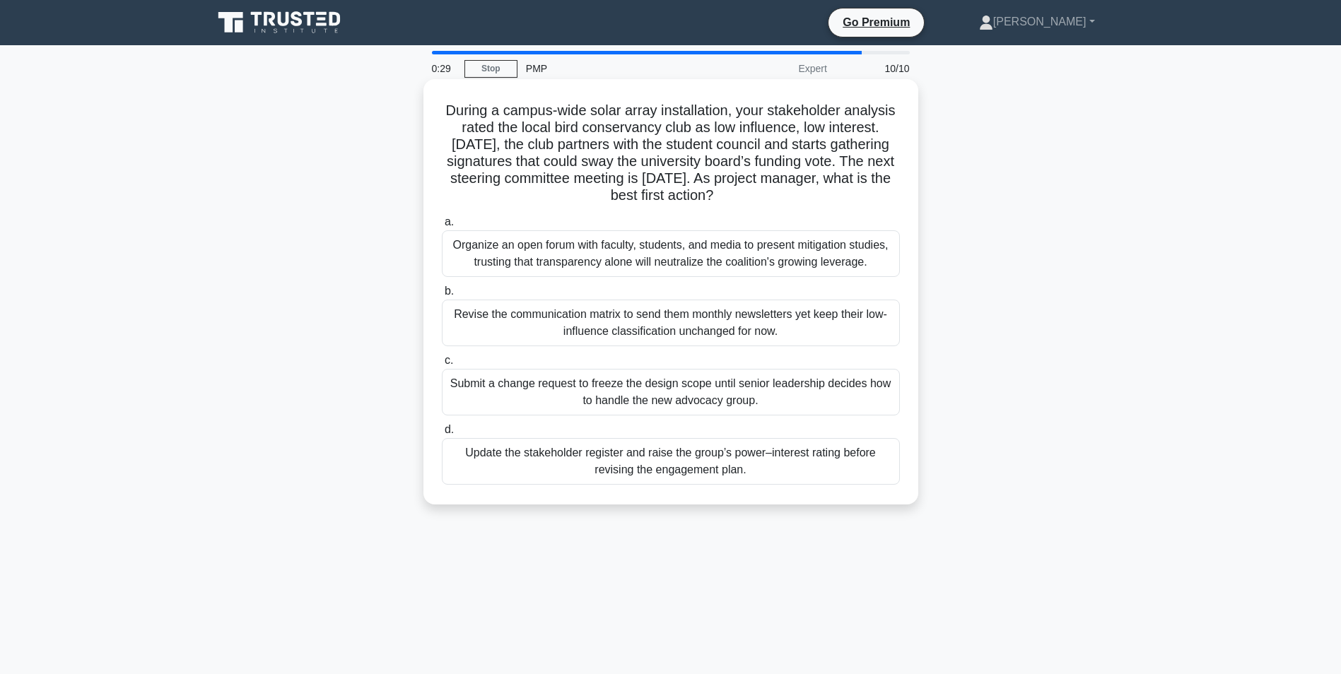
click at [552, 253] on div "Organize an open forum with faculty, students, and media to present mitigation …" at bounding box center [671, 253] width 458 height 47
click at [442, 227] on input "a. Organize an open forum with faculty, students, and media to present mitigati…" at bounding box center [442, 222] width 0 height 9
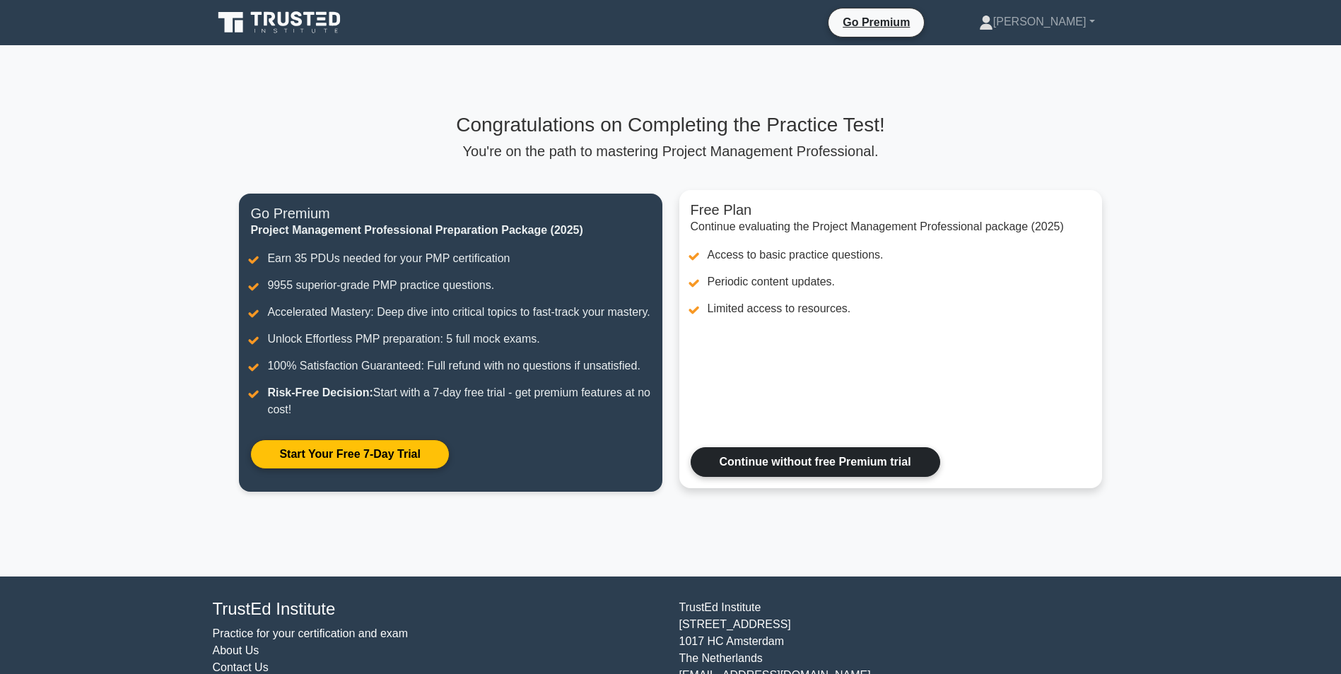
click at [805, 477] on link "Continue without free Premium trial" at bounding box center [816, 463] width 250 height 30
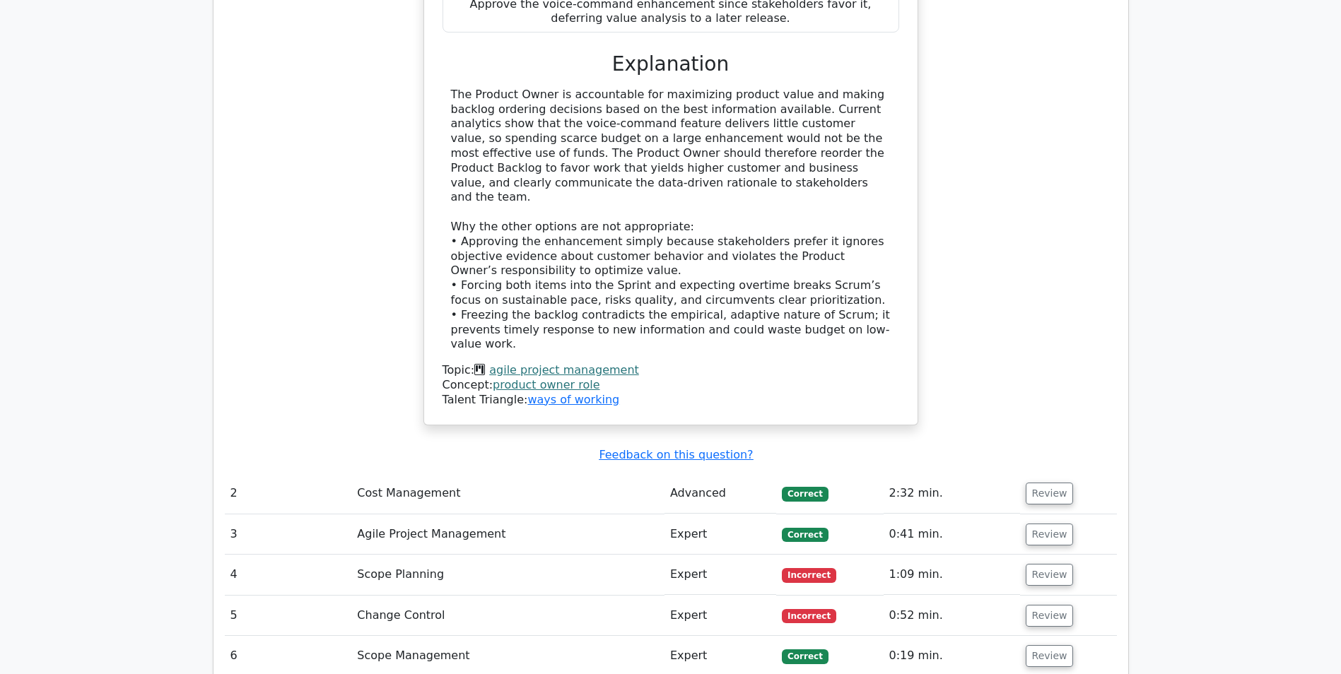
scroll to position [1838, 0]
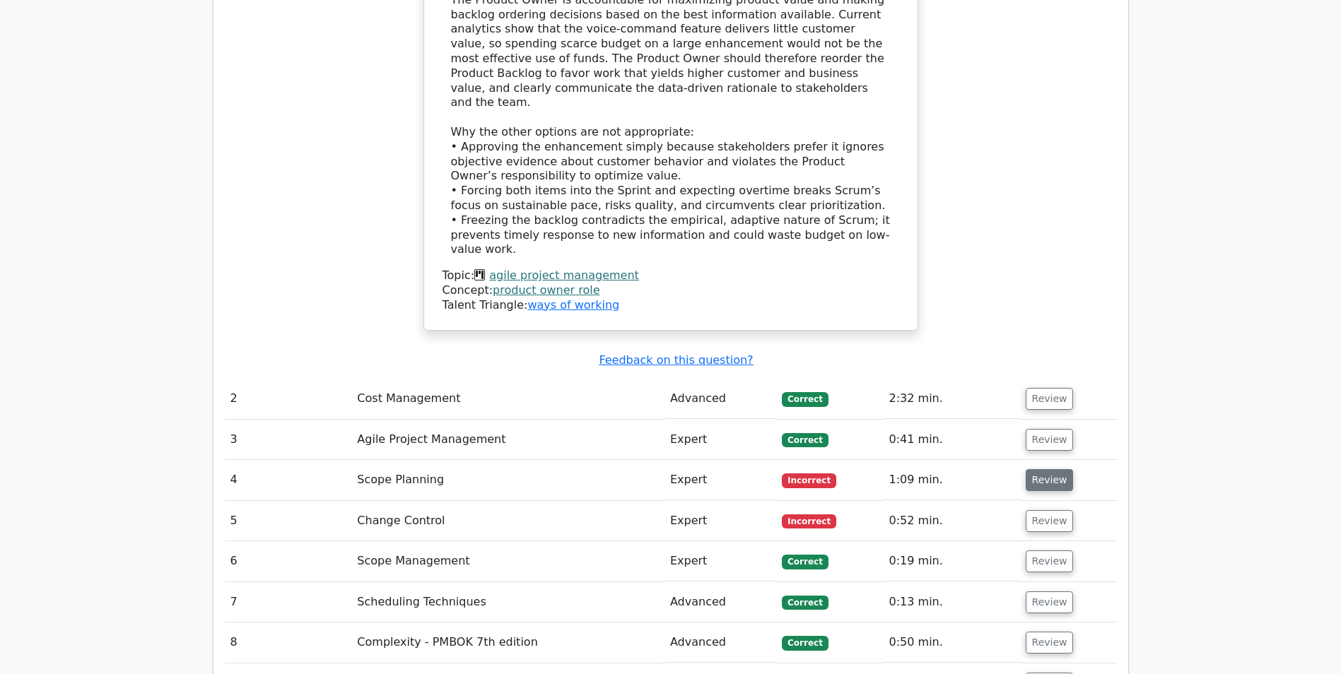
click at [1038, 469] on button "Review" at bounding box center [1050, 480] width 48 height 22
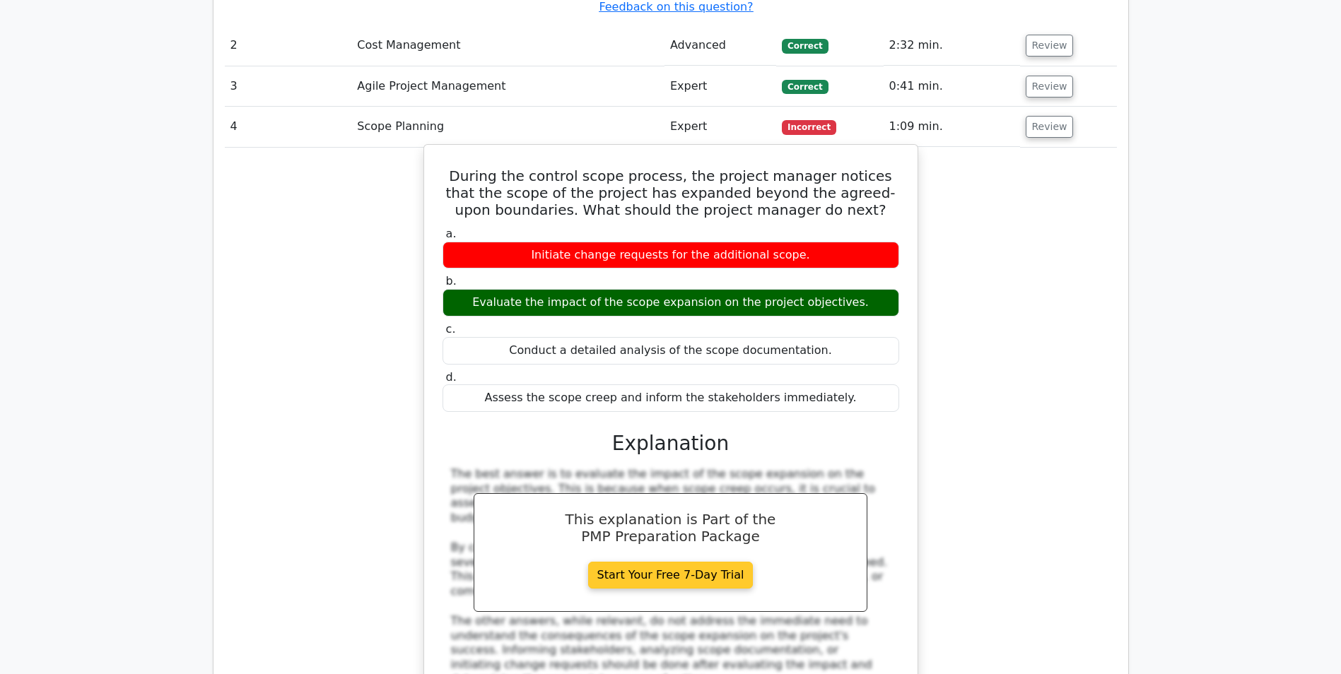
scroll to position [2616, 0]
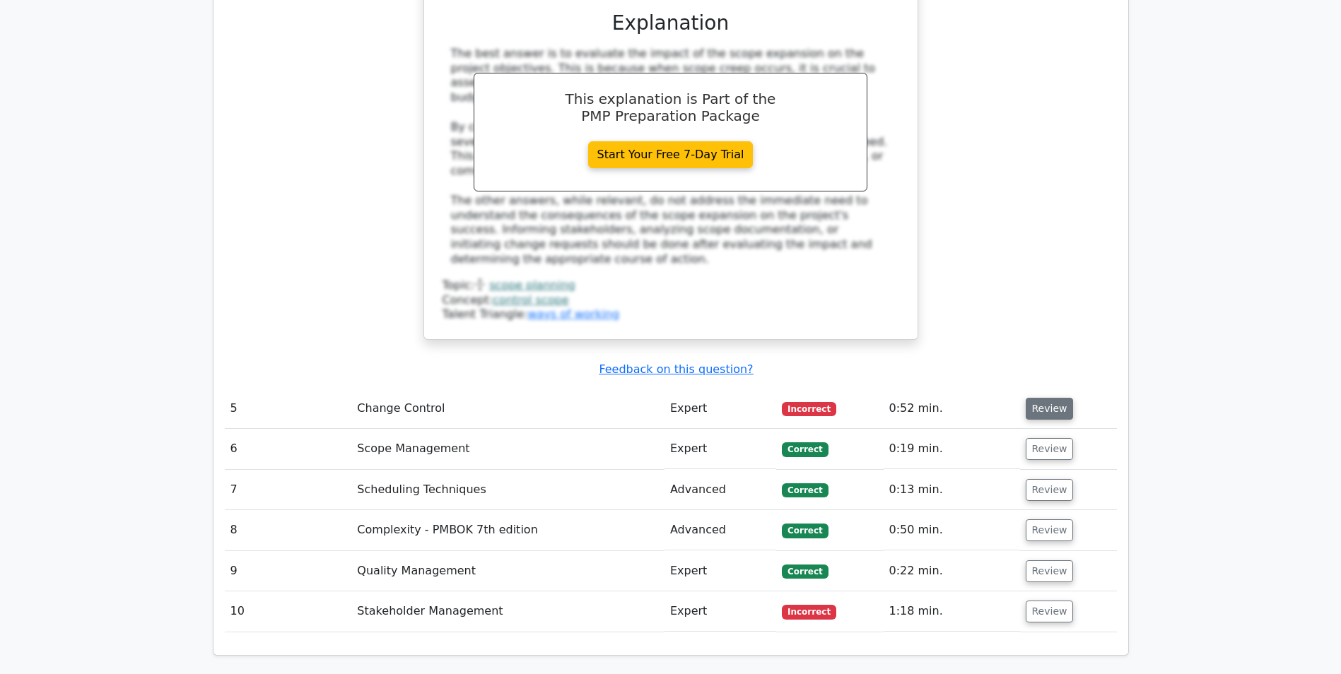
click at [1031, 398] on button "Review" at bounding box center [1050, 409] width 48 height 22
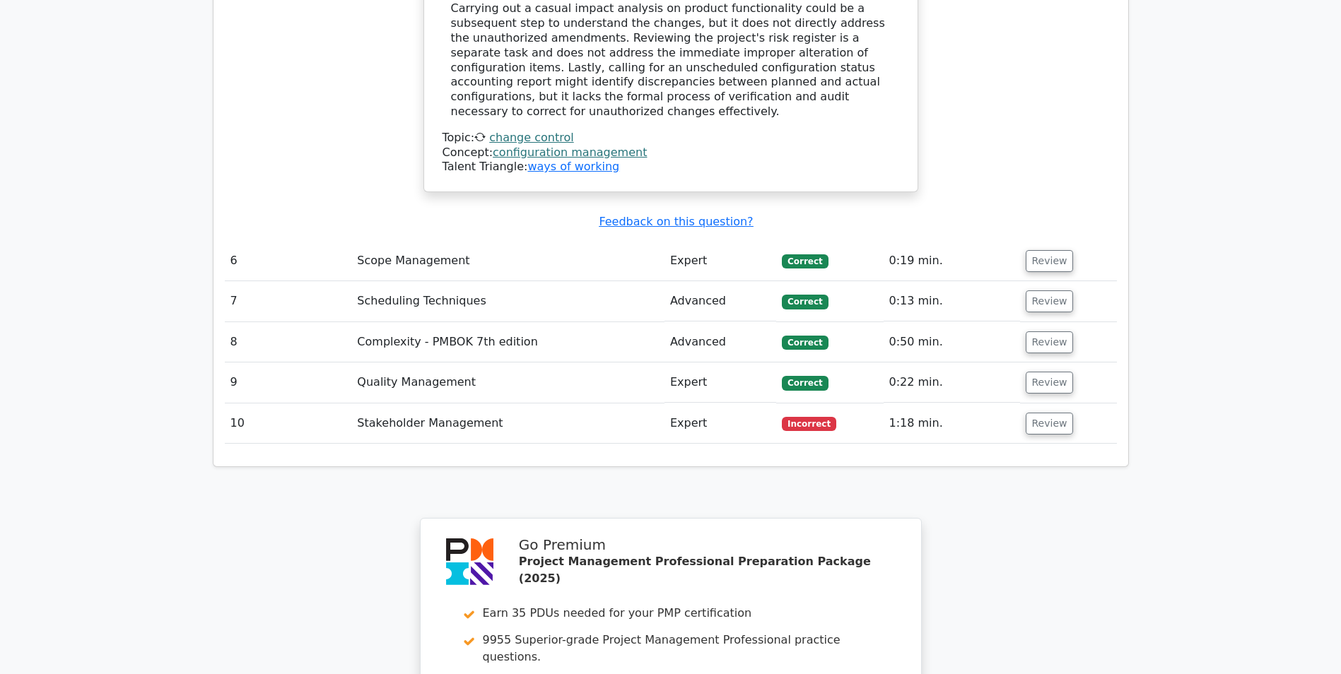
scroll to position [3535, 0]
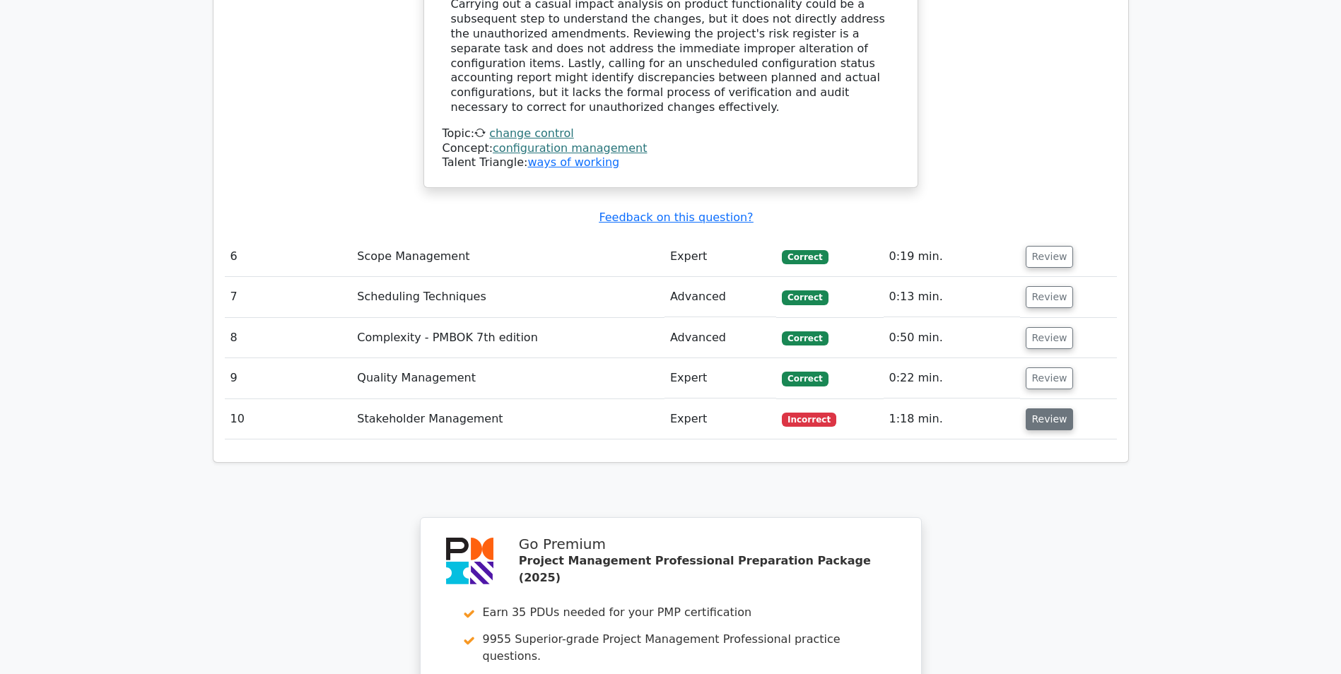
click at [1051, 409] on button "Review" at bounding box center [1050, 420] width 48 height 22
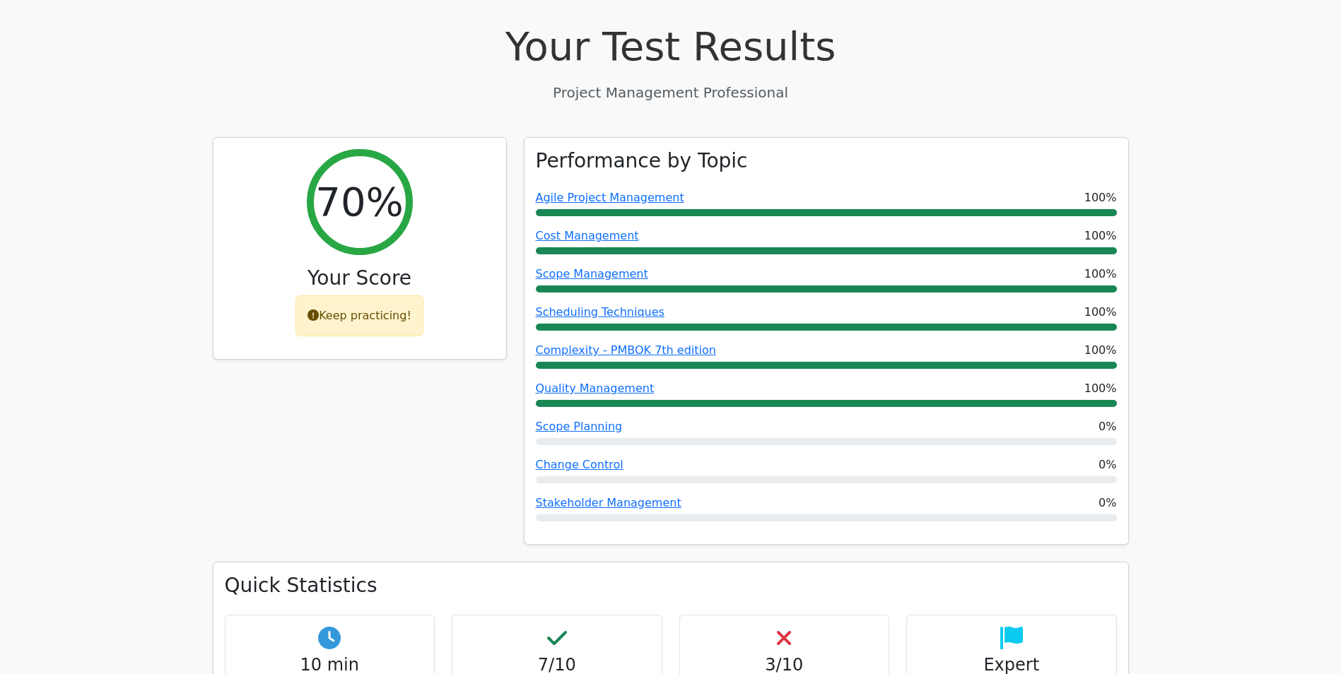
scroll to position [495, 0]
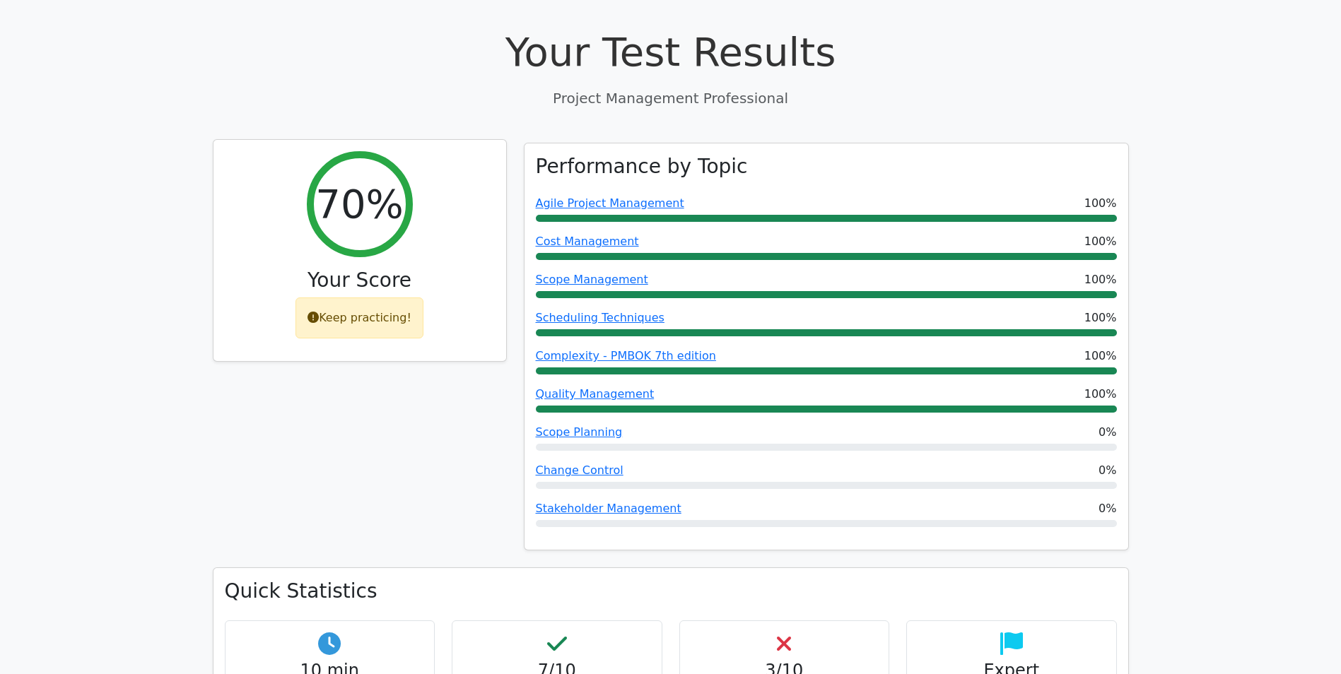
click at [327, 298] on div "Keep practicing!" at bounding box center [360, 318] width 128 height 41
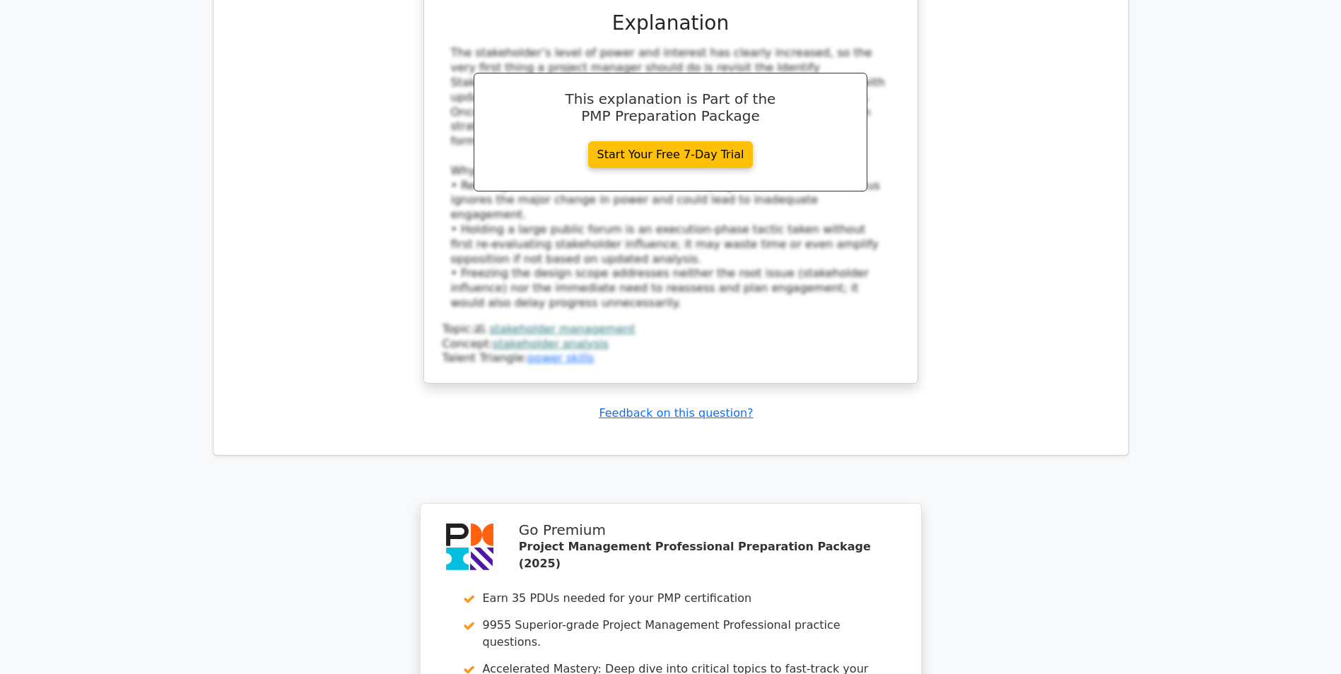
scroll to position [4647, 0]
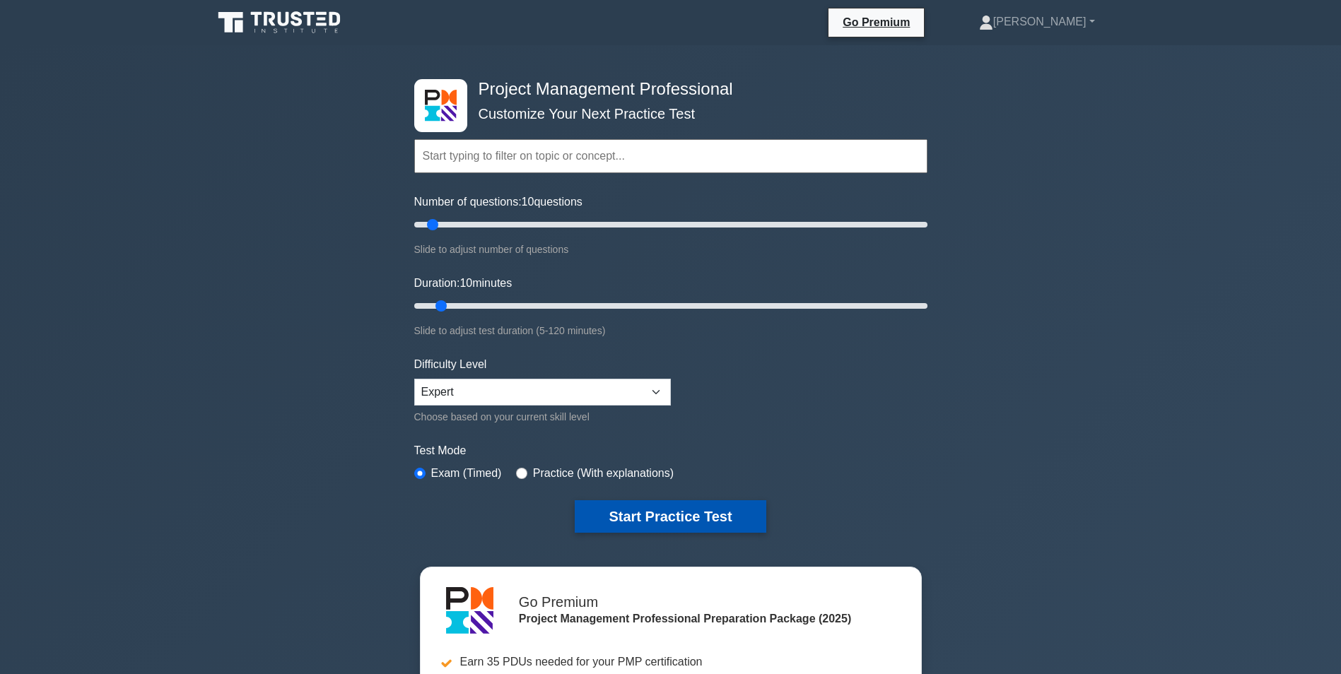
click at [619, 520] on button "Start Practice Test" at bounding box center [670, 517] width 191 height 33
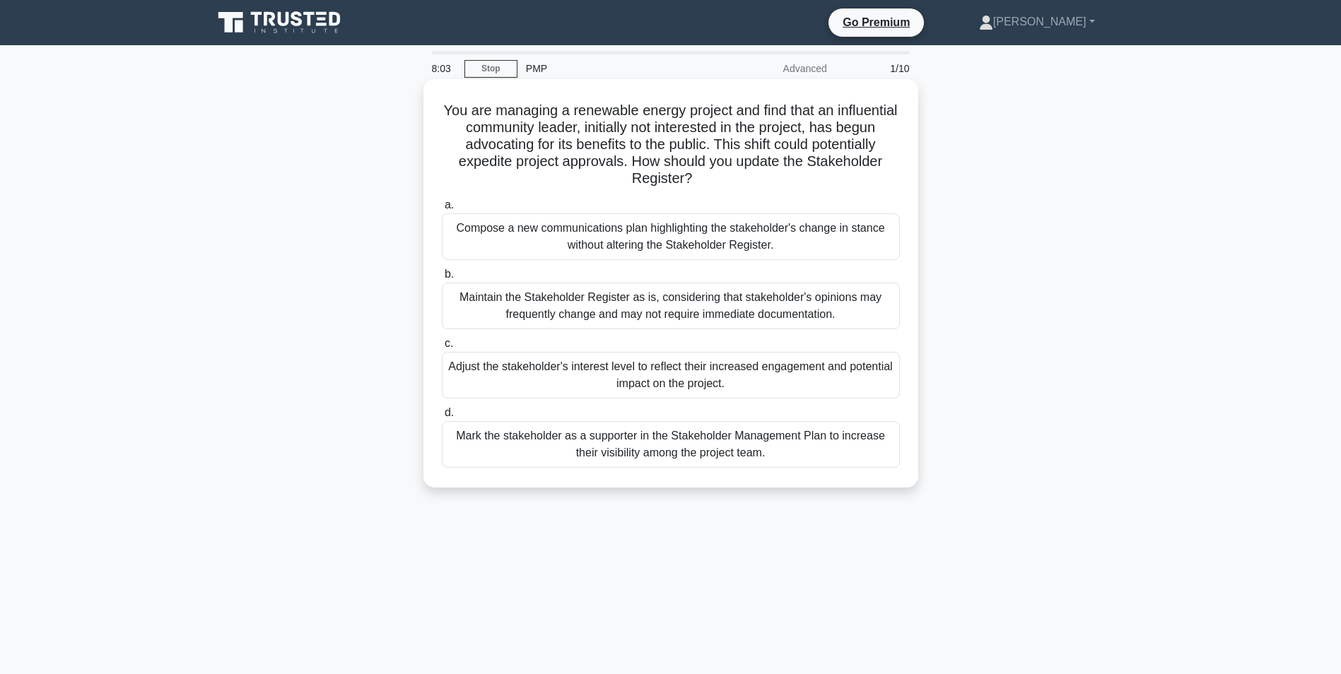
click at [594, 313] on div "Maintain the Stakeholder Register as is, considering that stakeholder's opinion…" at bounding box center [671, 306] width 458 height 47
click at [442, 279] on input "b. Maintain the Stakeholder Register as is, considering that stakeholder's opin…" at bounding box center [442, 274] width 0 height 9
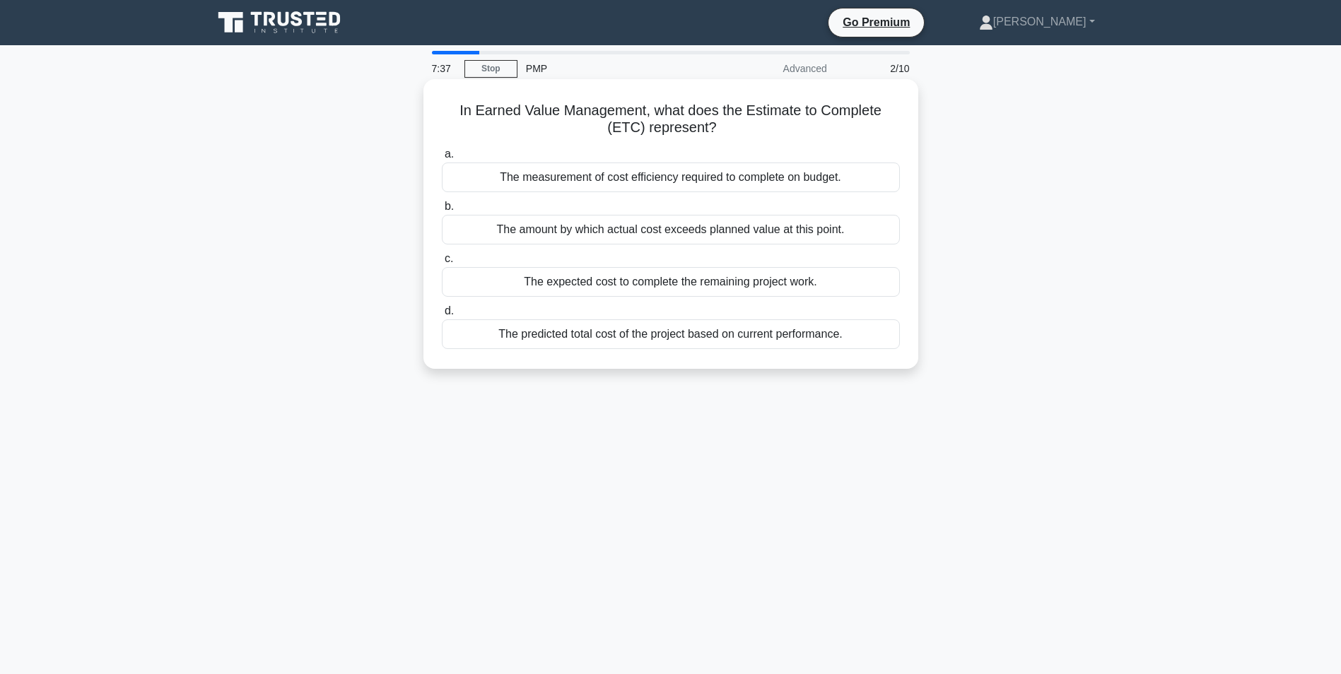
click at [632, 281] on div "The expected cost to complete the remaining project work." at bounding box center [671, 282] width 458 height 30
click at [442, 264] on input "c. The expected cost to complete the remaining project work." at bounding box center [442, 259] width 0 height 9
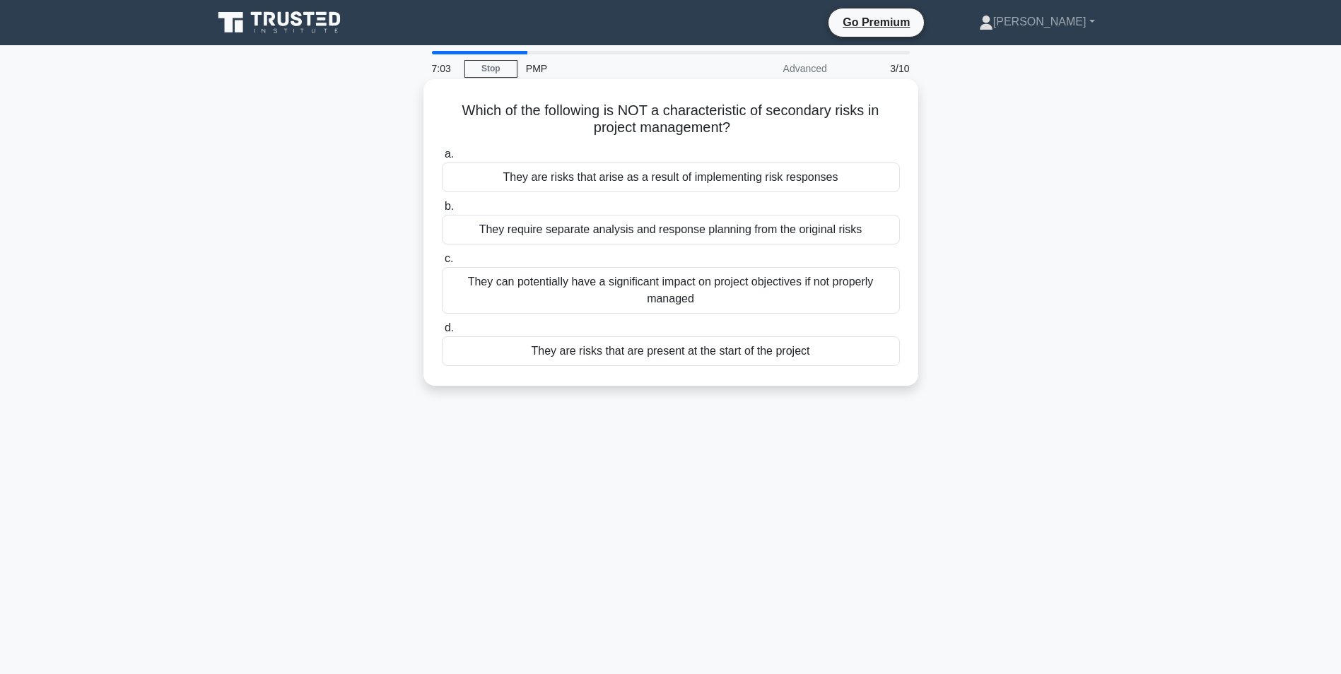
click at [715, 358] on div "They are risks that are present at the start of the project" at bounding box center [671, 352] width 458 height 30
click at [442, 333] on input "d. They are risks that are present at the start of the project" at bounding box center [442, 328] width 0 height 9
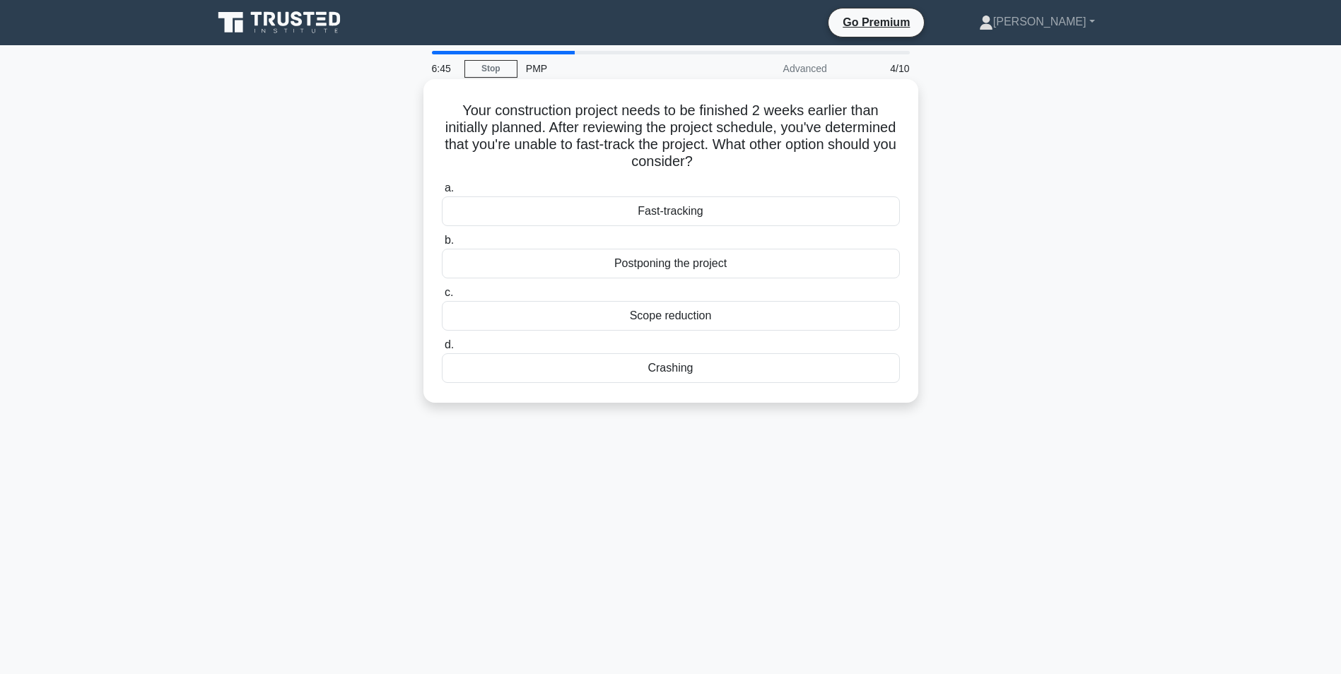
click at [685, 371] on div "Crashing" at bounding box center [671, 368] width 458 height 30
click at [442, 350] on input "d. Crashing" at bounding box center [442, 345] width 0 height 9
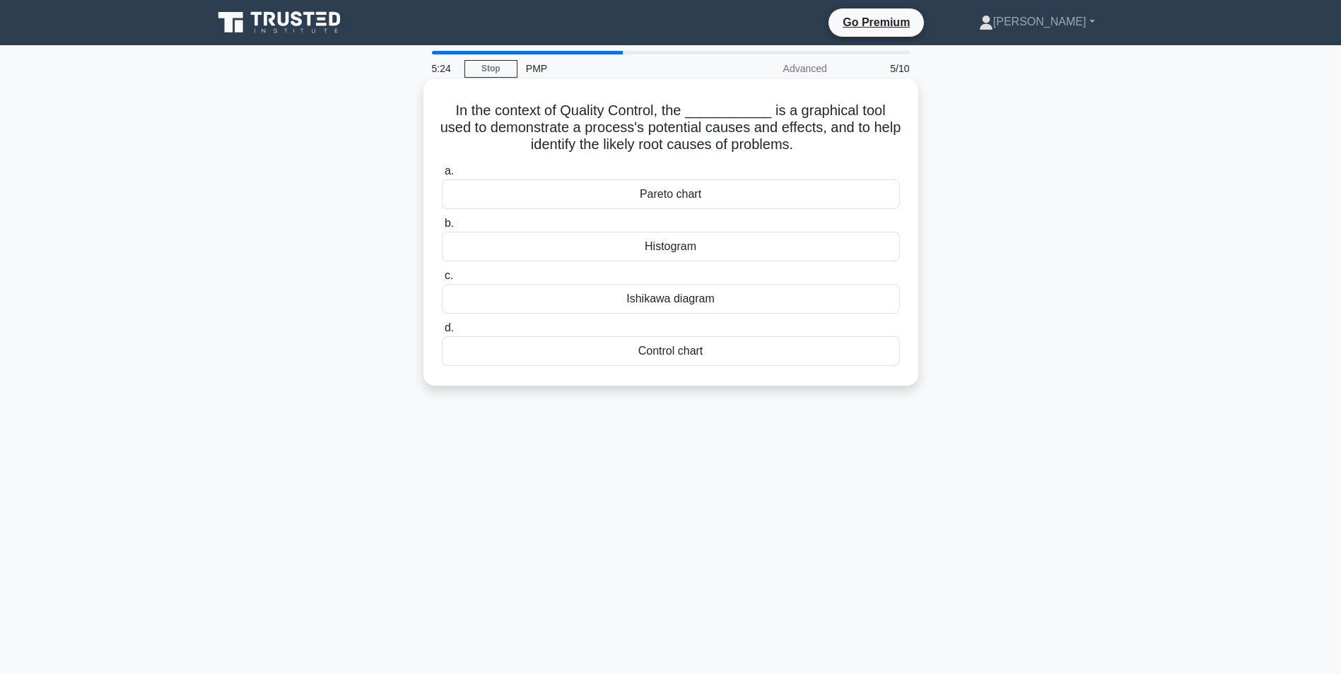
click at [705, 350] on div "Control chart" at bounding box center [671, 352] width 458 height 30
click at [442, 333] on input "d. Control chart" at bounding box center [442, 328] width 0 height 9
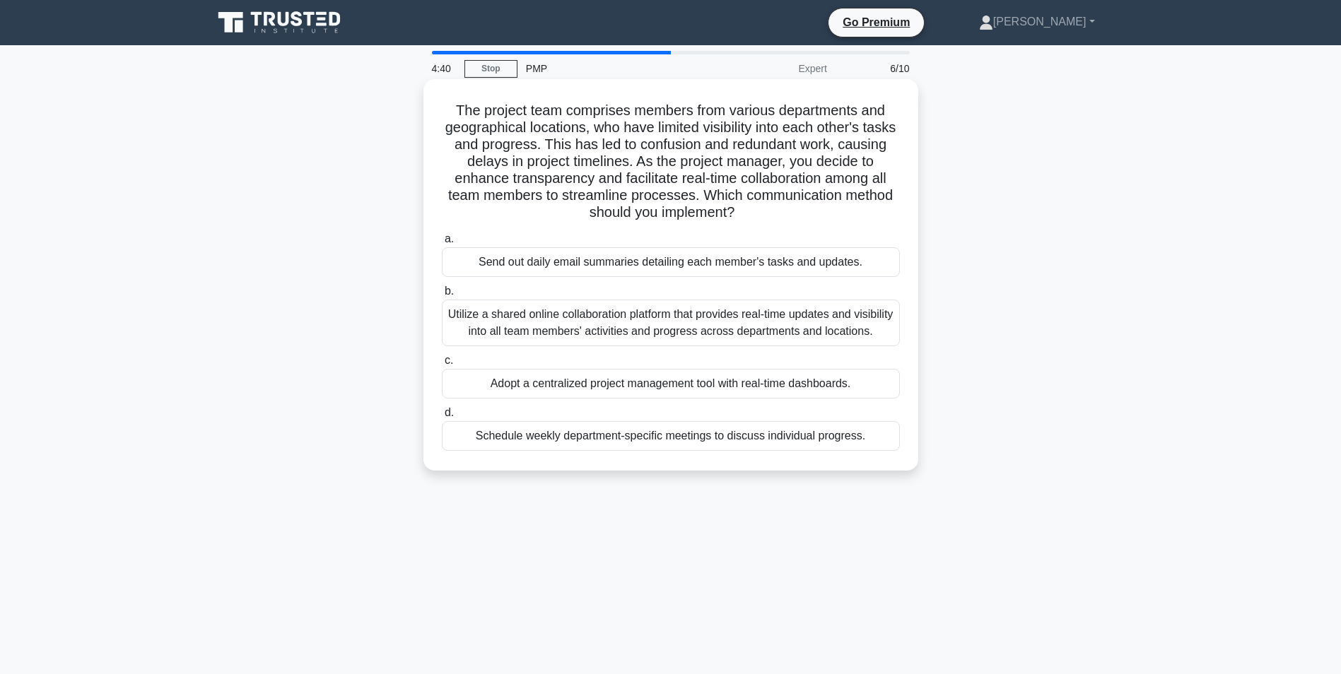
click at [531, 320] on div "Utilize a shared online collaboration platform that provides real-time updates …" at bounding box center [671, 323] width 458 height 47
click at [442, 296] on input "b. Utilize a shared online collaboration platform that provides real-time updat…" at bounding box center [442, 291] width 0 height 9
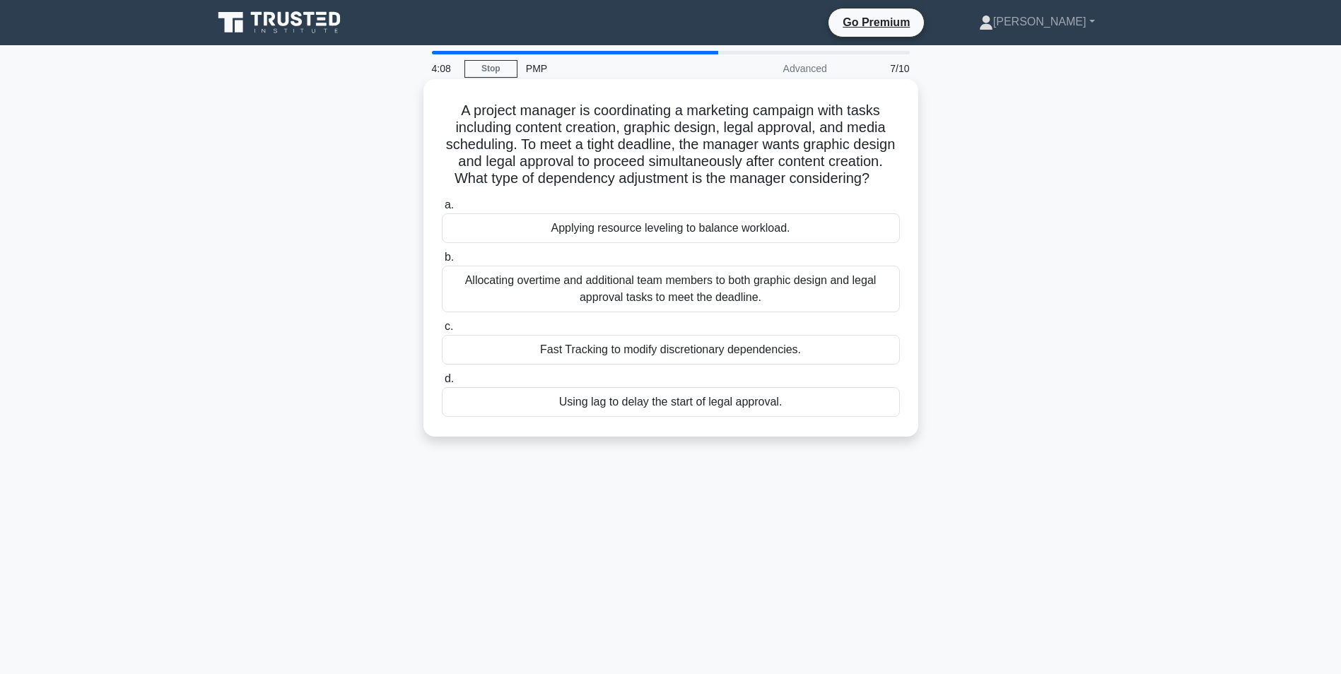
click at [607, 303] on div "Allocating overtime and additional team members to both graphic design and lega…" at bounding box center [671, 289] width 458 height 47
click at [442, 262] on input "b. Allocating overtime and additional team members to both graphic design and l…" at bounding box center [442, 257] width 0 height 9
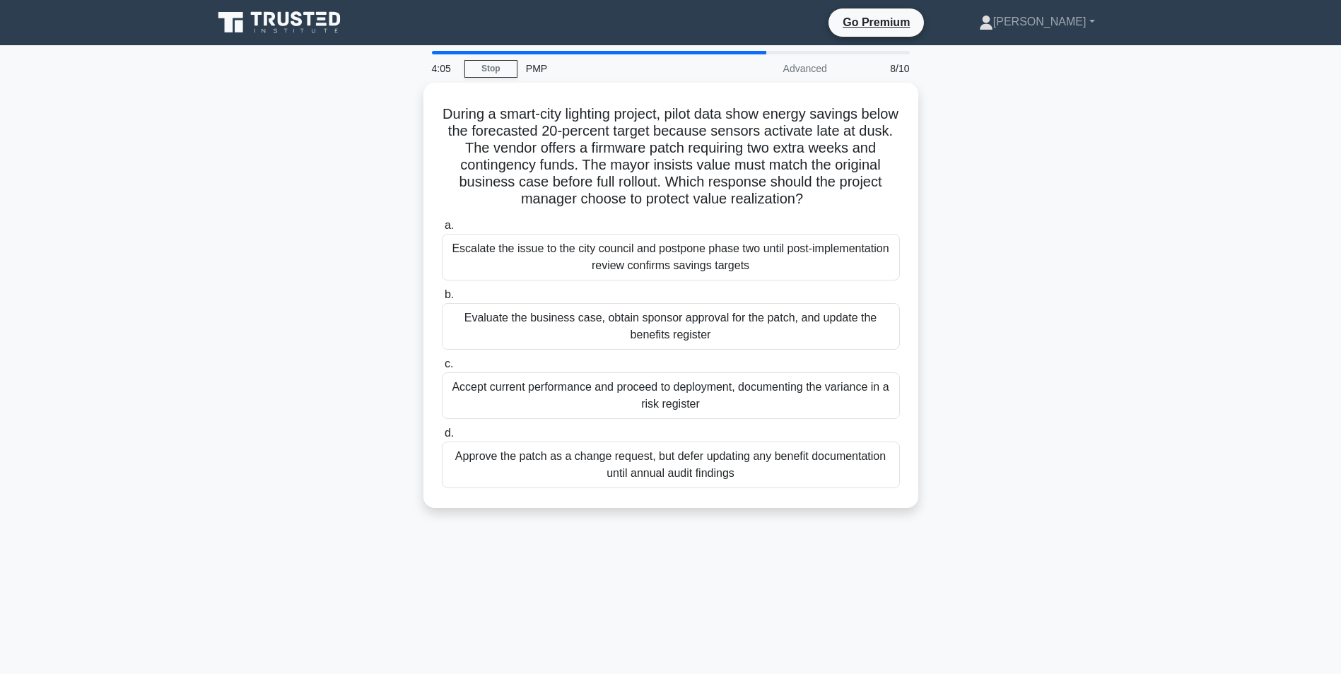
click at [899, 67] on div "8/10" at bounding box center [877, 68] width 83 height 28
click at [632, 327] on div "Evaluate the business case, obtain sponsor approval for the patch, and update t…" at bounding box center [671, 323] width 458 height 47
click at [442, 296] on input "b. Evaluate the business case, obtain sponsor approval for the patch, and updat…" at bounding box center [442, 291] width 0 height 9
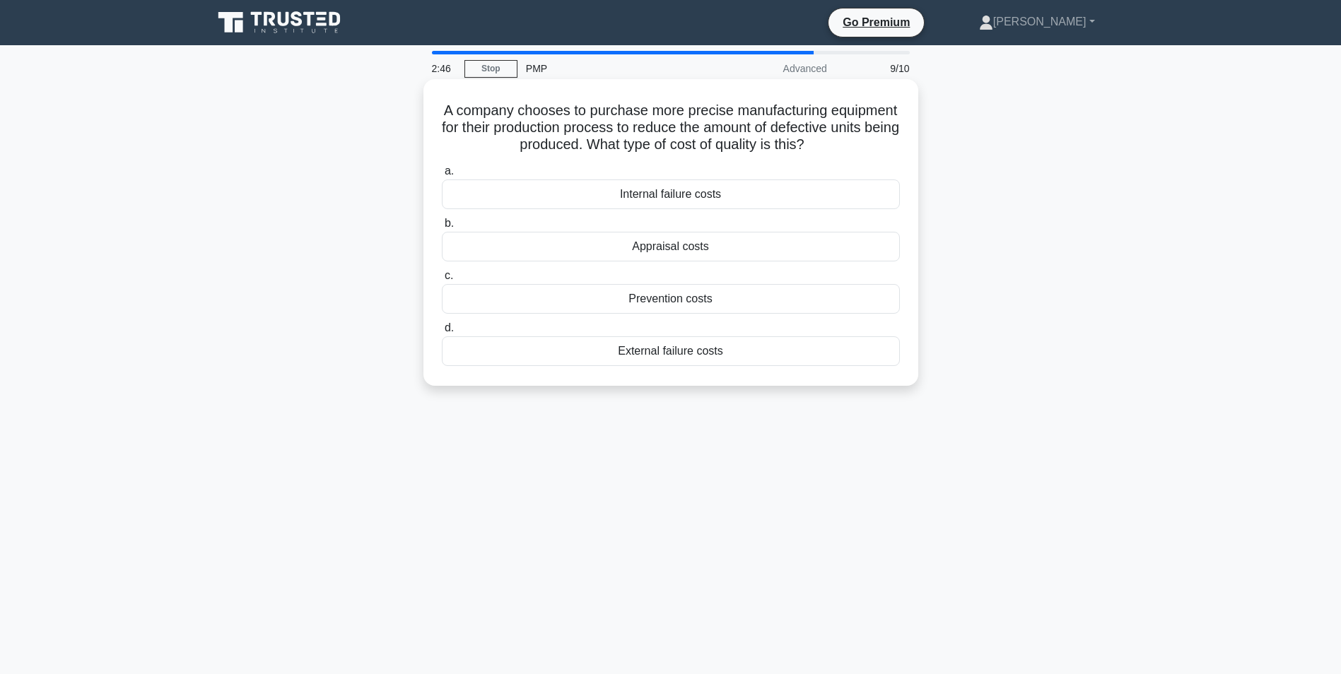
click at [667, 301] on div "Prevention costs" at bounding box center [671, 299] width 458 height 30
click at [442, 281] on input "c. Prevention costs" at bounding box center [442, 275] width 0 height 9
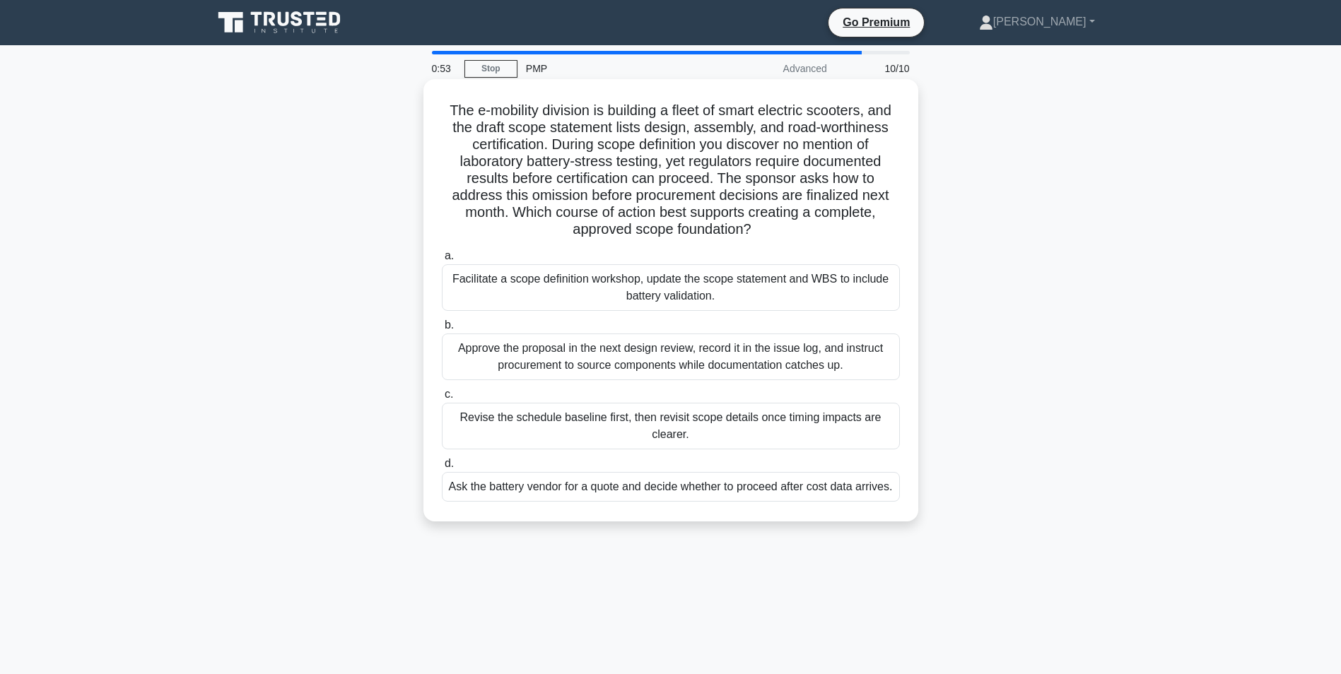
click at [522, 294] on div "Facilitate a scope definition workshop, update the scope statement and WBS to i…" at bounding box center [671, 287] width 458 height 47
click at [442, 261] on input "a. Facilitate a scope definition workshop, update the scope statement and WBS t…" at bounding box center [442, 256] width 0 height 9
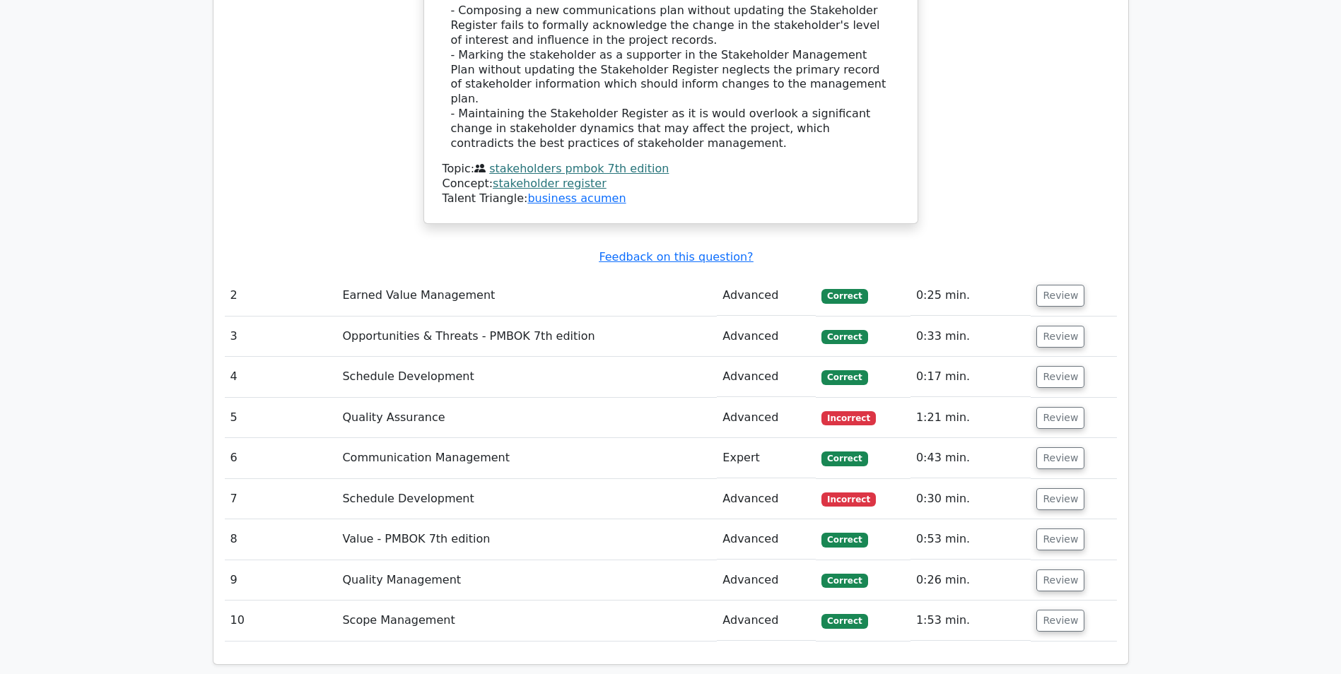
scroll to position [2121, 0]
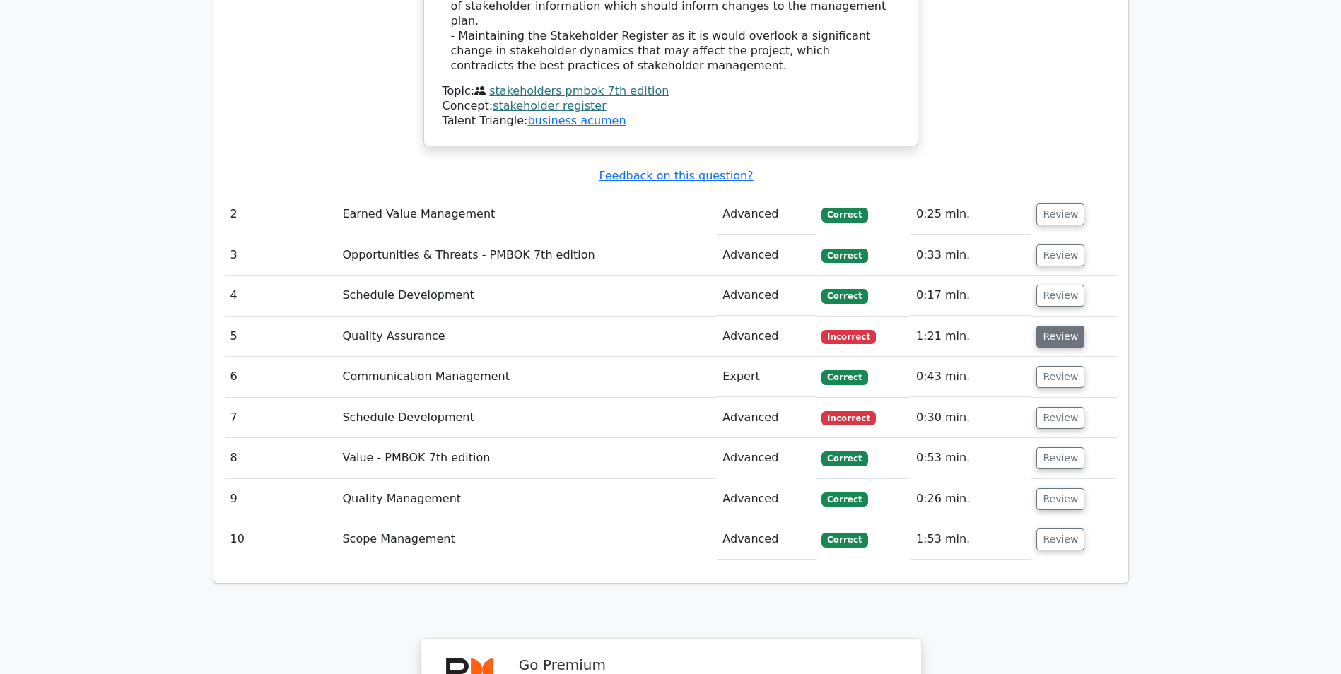
click at [1060, 326] on button "Review" at bounding box center [1060, 337] width 48 height 22
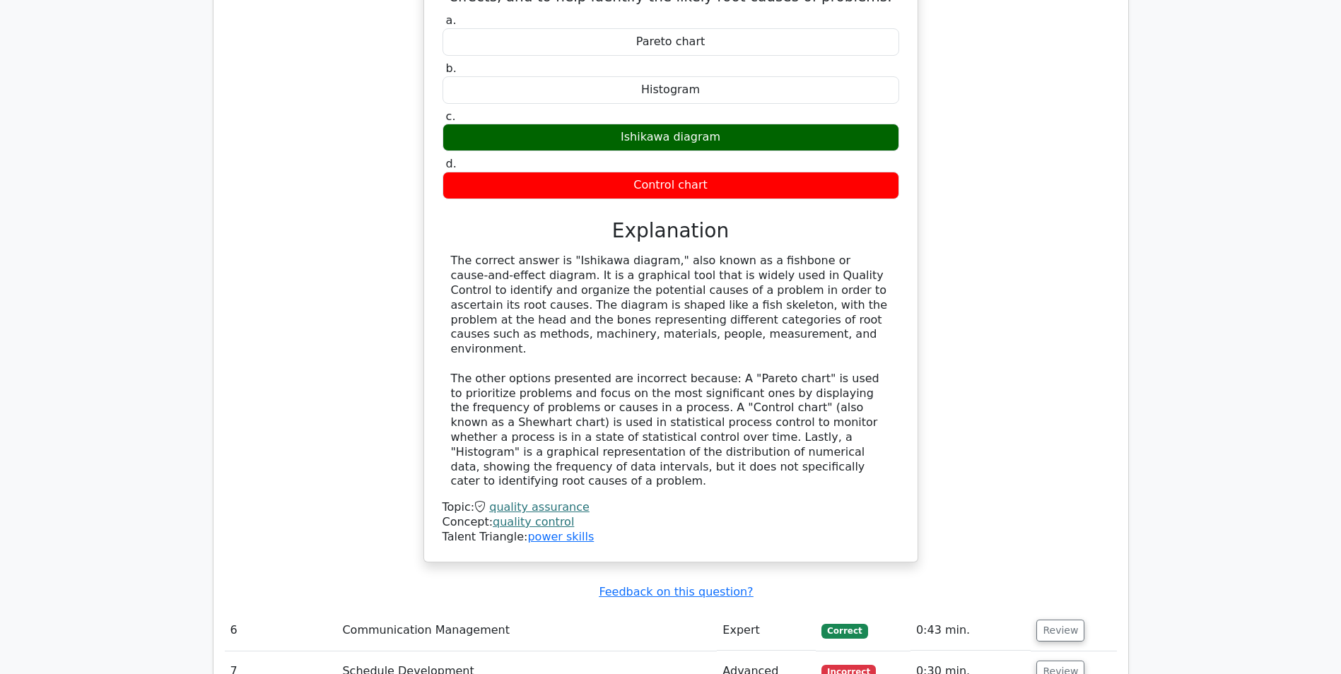
scroll to position [2616, 0]
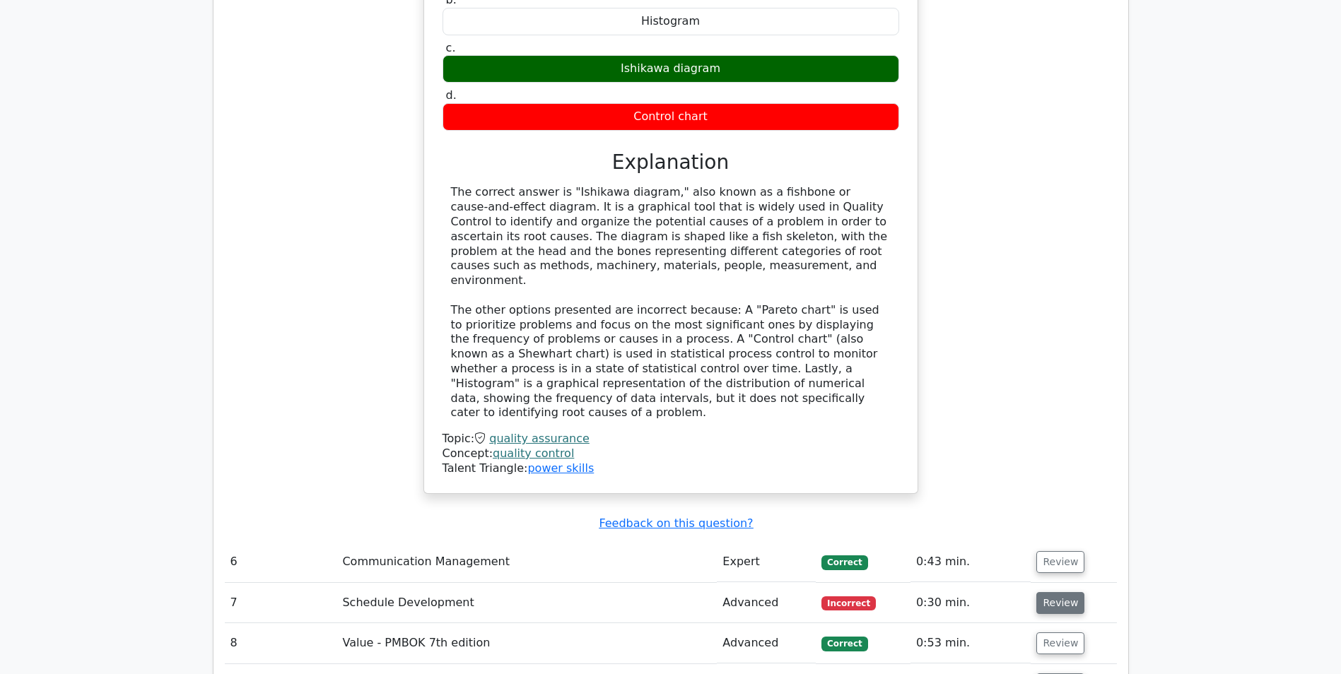
click at [1050, 592] on button "Review" at bounding box center [1060, 603] width 48 height 22
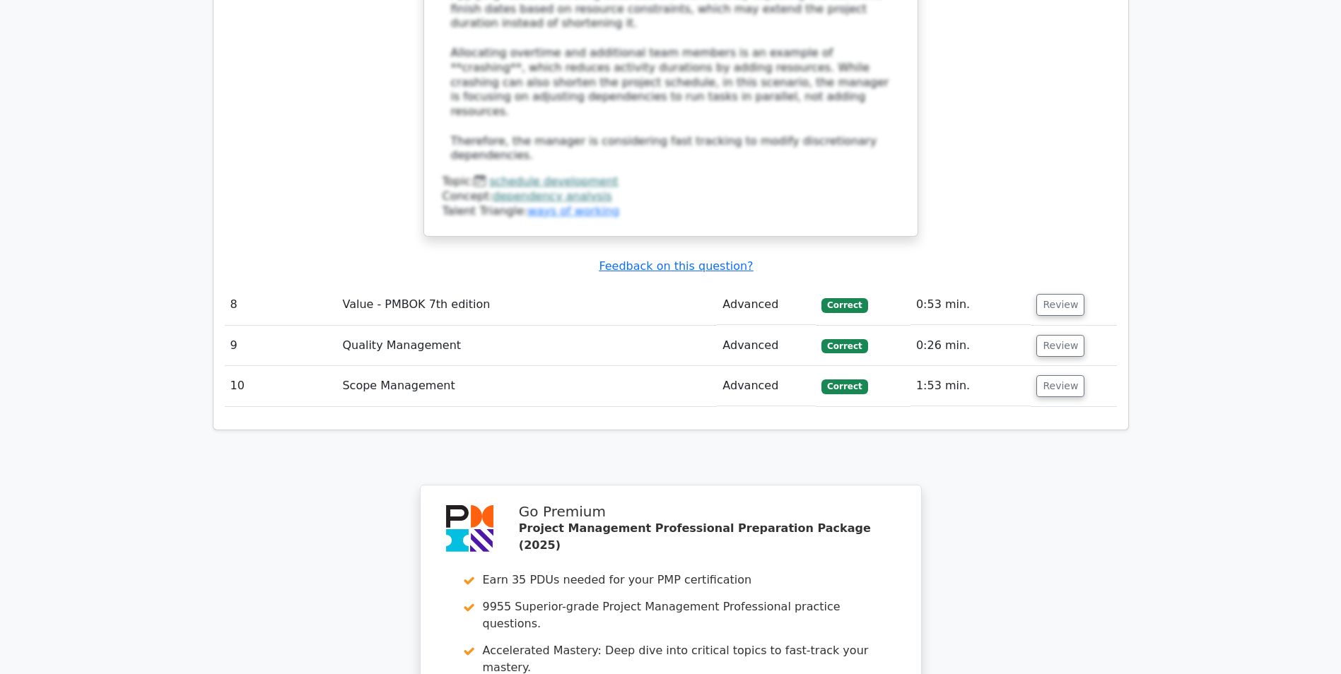
scroll to position [4095, 0]
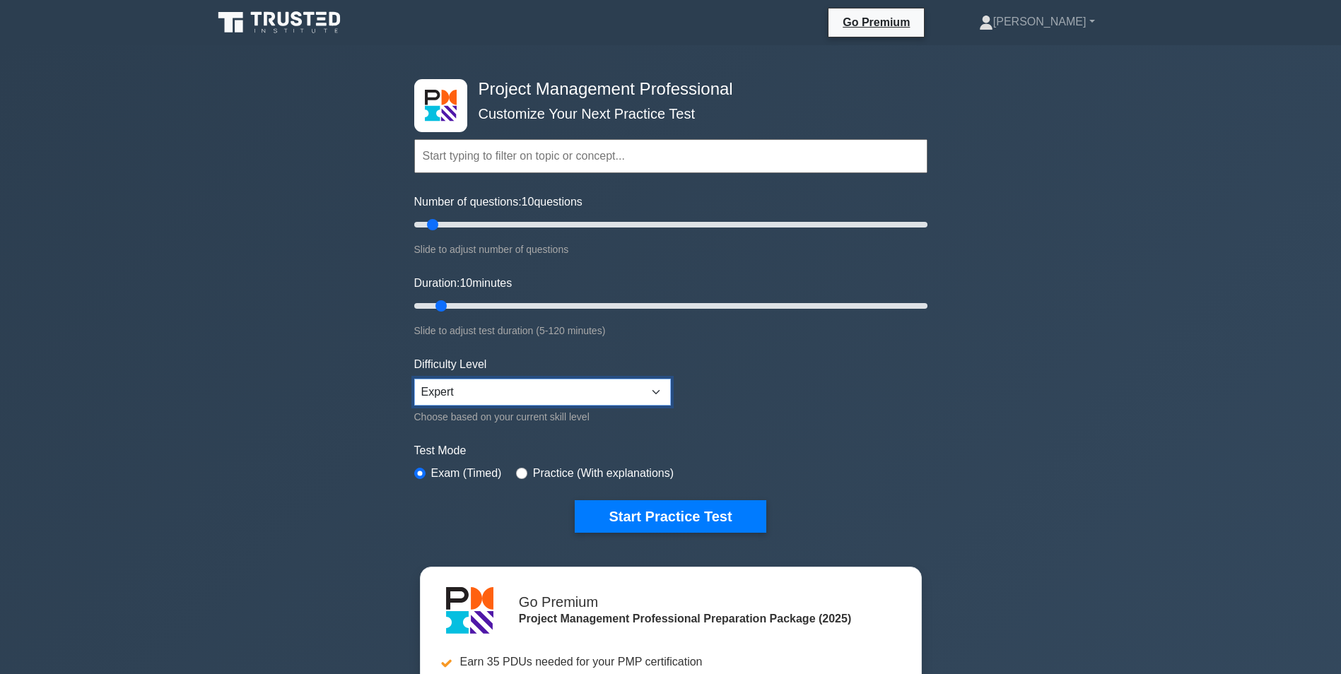
click at [662, 392] on select "Beginner Intermediate Expert" at bounding box center [542, 392] width 257 height 27
click at [244, 433] on div "Project Management Professional Customize Your Next Practice Test Topics Scope …" at bounding box center [670, 489] width 1341 height 889
click at [689, 517] on button "Start Practice Test" at bounding box center [670, 517] width 191 height 33
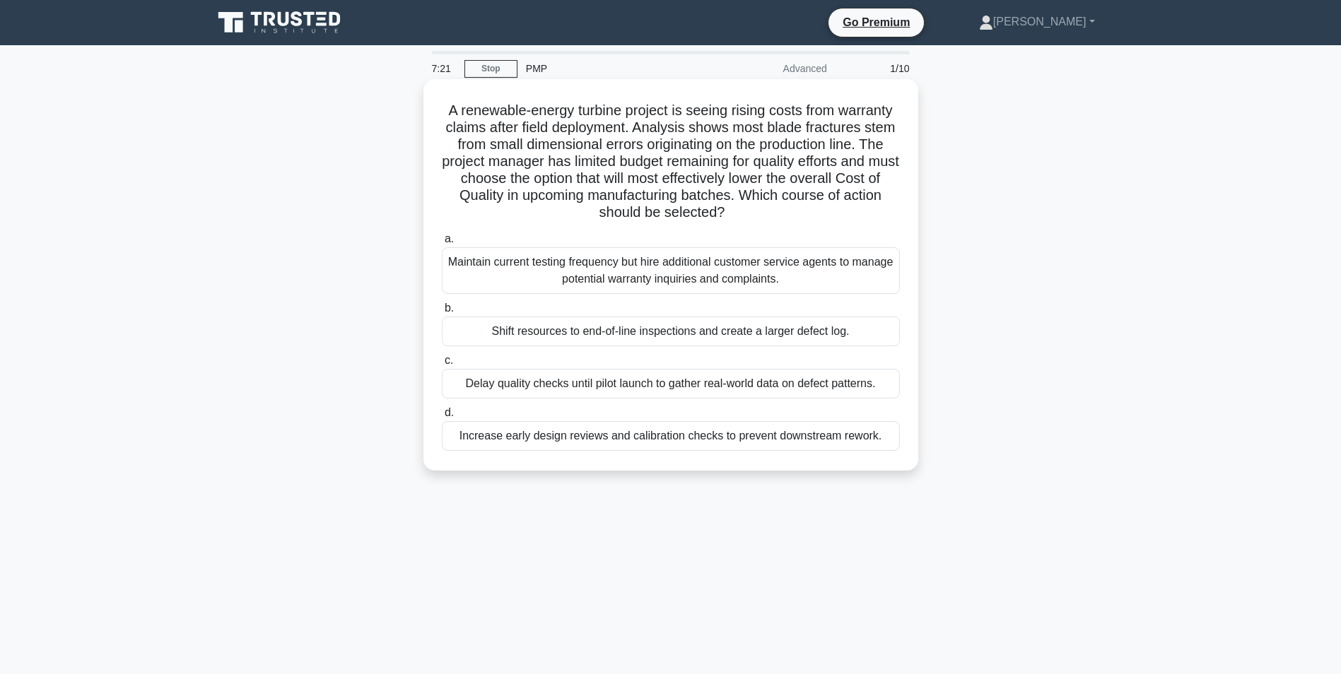
click at [642, 438] on div "Increase early design reviews and calibration checks to prevent downstream rewo…" at bounding box center [671, 436] width 458 height 30
click at [442, 418] on input "d. Increase early design reviews and calibration checks to prevent downstream r…" at bounding box center [442, 413] width 0 height 9
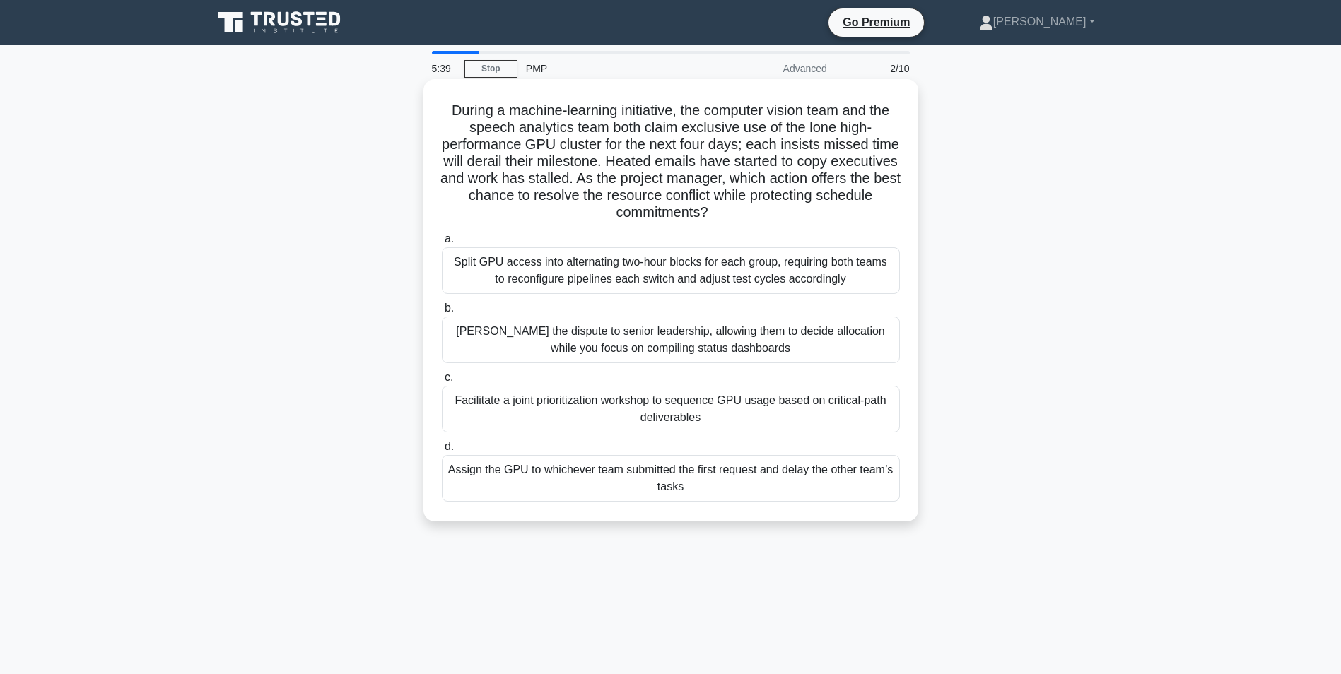
click at [488, 408] on div "Facilitate a joint prioritization workshop to sequence GPU usage based on criti…" at bounding box center [671, 409] width 458 height 47
click at [442, 382] on input "c. Facilitate a joint prioritization workshop to sequence GPU usage based on cr…" at bounding box center [442, 377] width 0 height 9
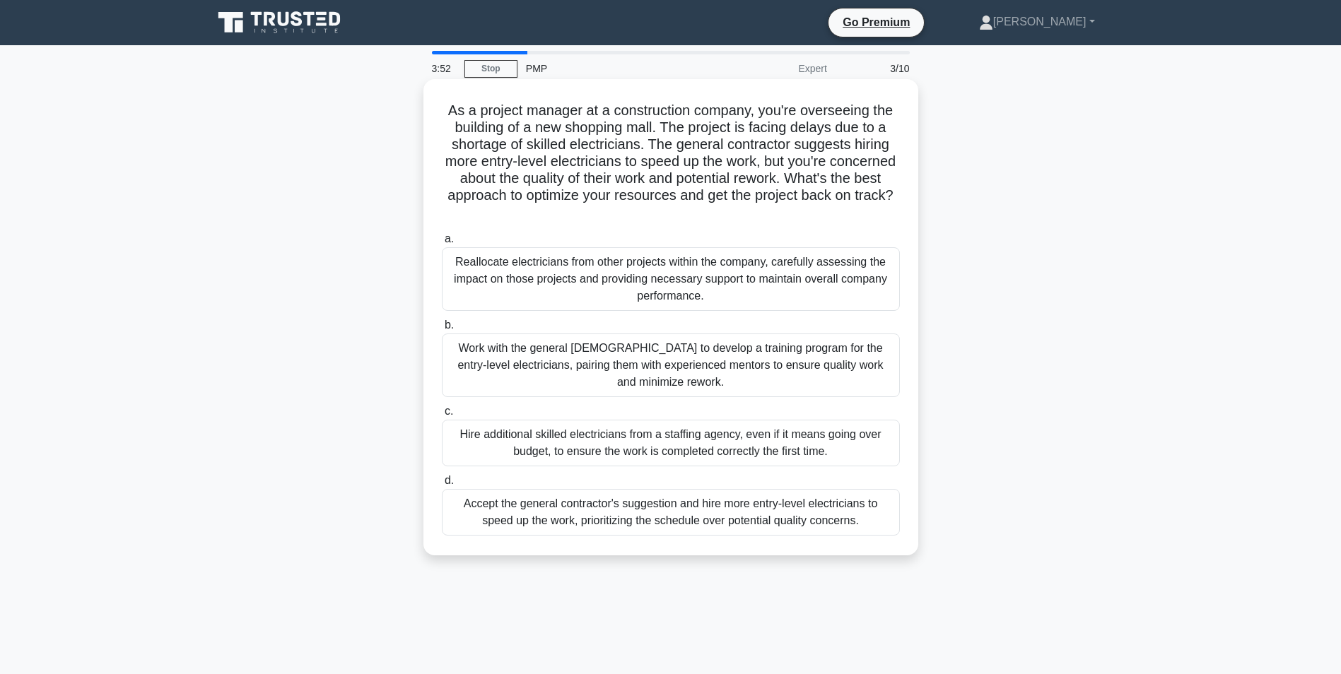
click at [582, 438] on div "Hire additional skilled electricians from a staffing agency, even if it means g…" at bounding box center [671, 443] width 458 height 47
click at [442, 416] on input "c. Hire additional skilled electricians from a staffing agency, even if it mean…" at bounding box center [442, 411] width 0 height 9
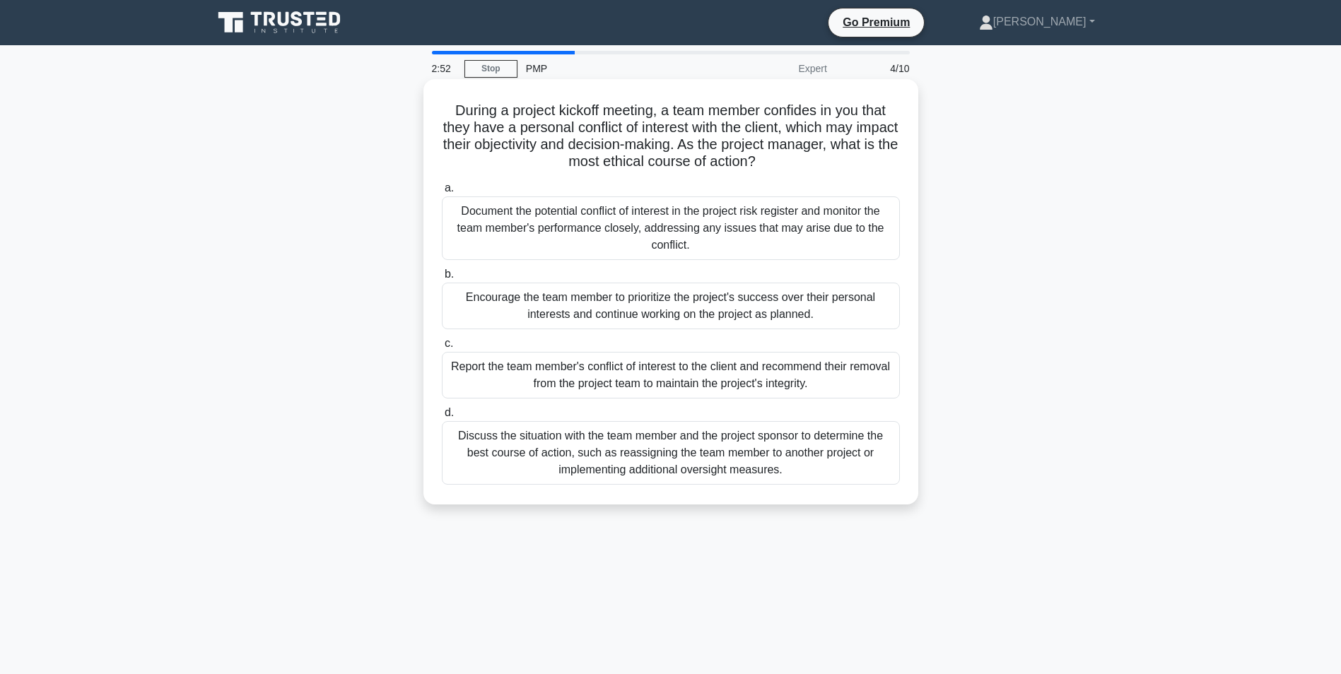
click at [496, 306] on div "Encourage the team member to prioritize the project's success over their person…" at bounding box center [671, 306] width 458 height 47
click at [442, 279] on input "b. Encourage the team member to prioritize the project's success over their per…" at bounding box center [442, 274] width 0 height 9
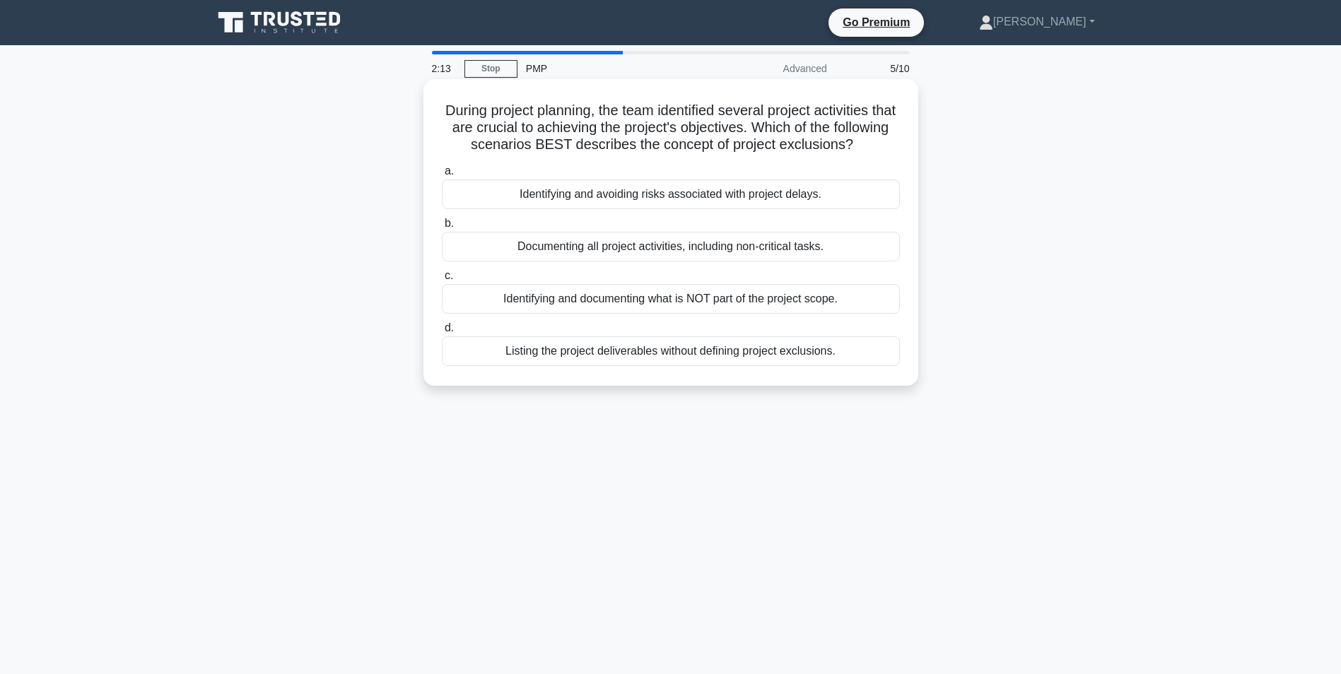
click at [575, 312] on div "Identifying and documenting what is NOT part of the project scope." at bounding box center [671, 299] width 458 height 30
click at [442, 281] on input "c. Identifying and documenting what is NOT part of the project scope." at bounding box center [442, 275] width 0 height 9
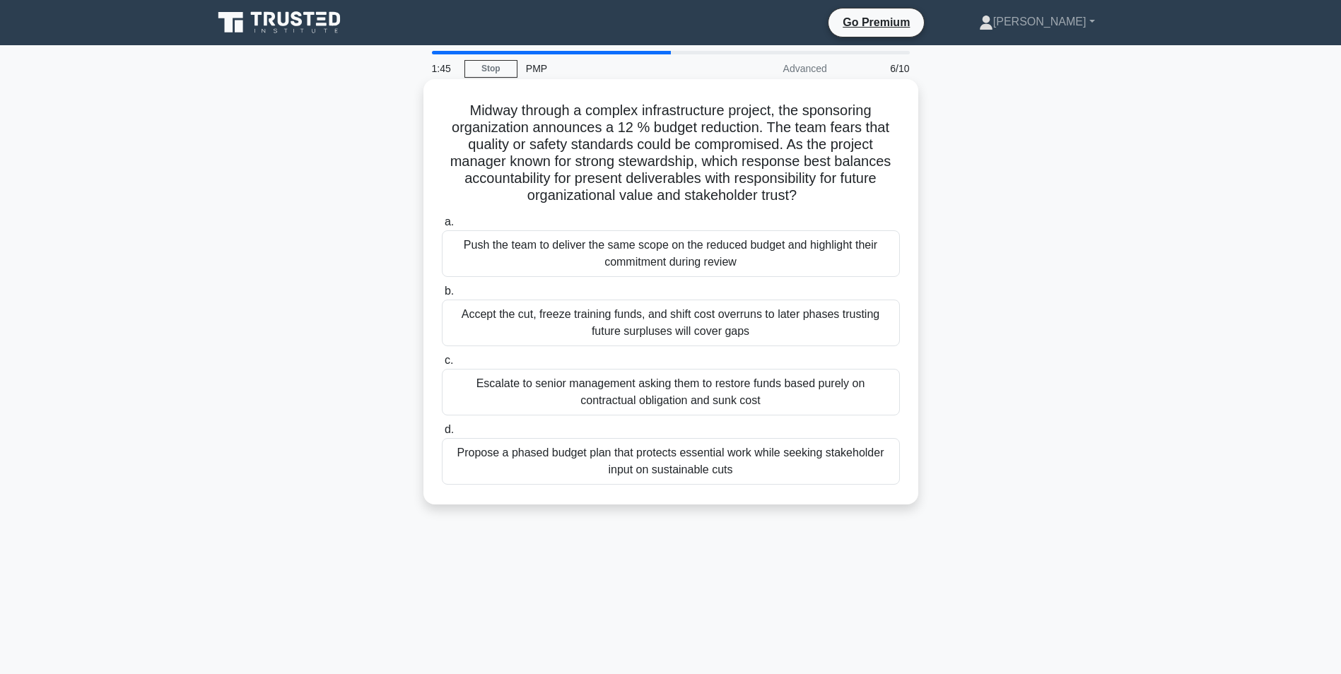
click at [565, 455] on div "Propose a phased budget plan that protects essential work while seeking stakeho…" at bounding box center [671, 461] width 458 height 47
click at [442, 435] on input "d. Propose a phased budget plan that protects essential work while seeking stak…" at bounding box center [442, 430] width 0 height 9
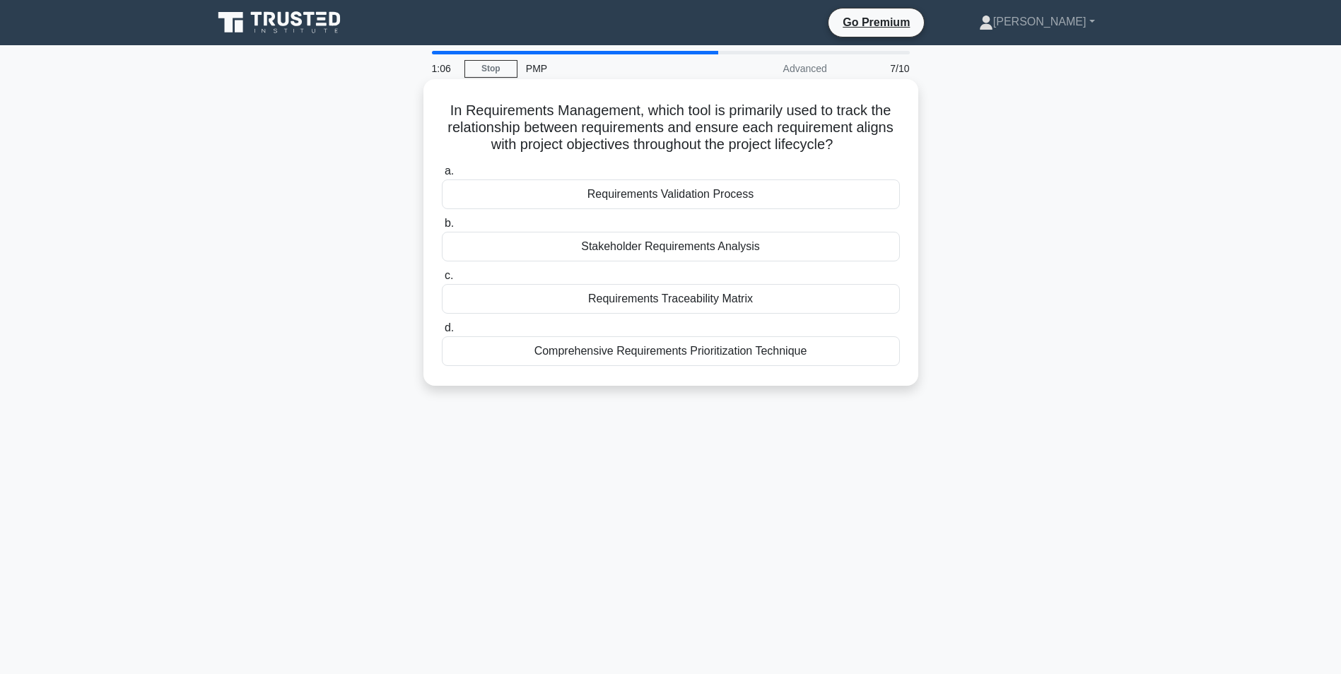
click at [635, 300] on div "Requirements Traceability Matrix" at bounding box center [671, 299] width 458 height 30
click at [442, 281] on input "c. Requirements Traceability Matrix" at bounding box center [442, 275] width 0 height 9
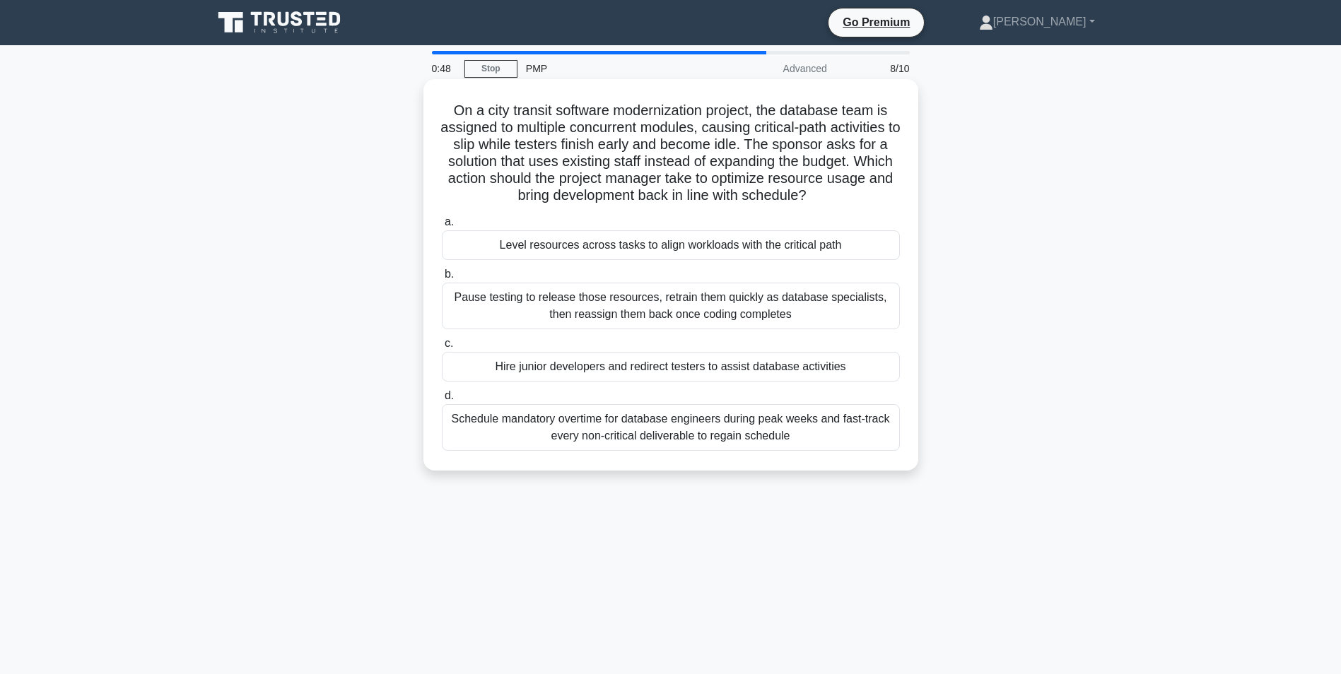
click at [704, 247] on div "Level resources across tasks to align workloads with the critical path" at bounding box center [671, 245] width 458 height 30
click at [442, 227] on input "a. Level resources across tasks to align workloads with the critical path" at bounding box center [442, 222] width 0 height 9
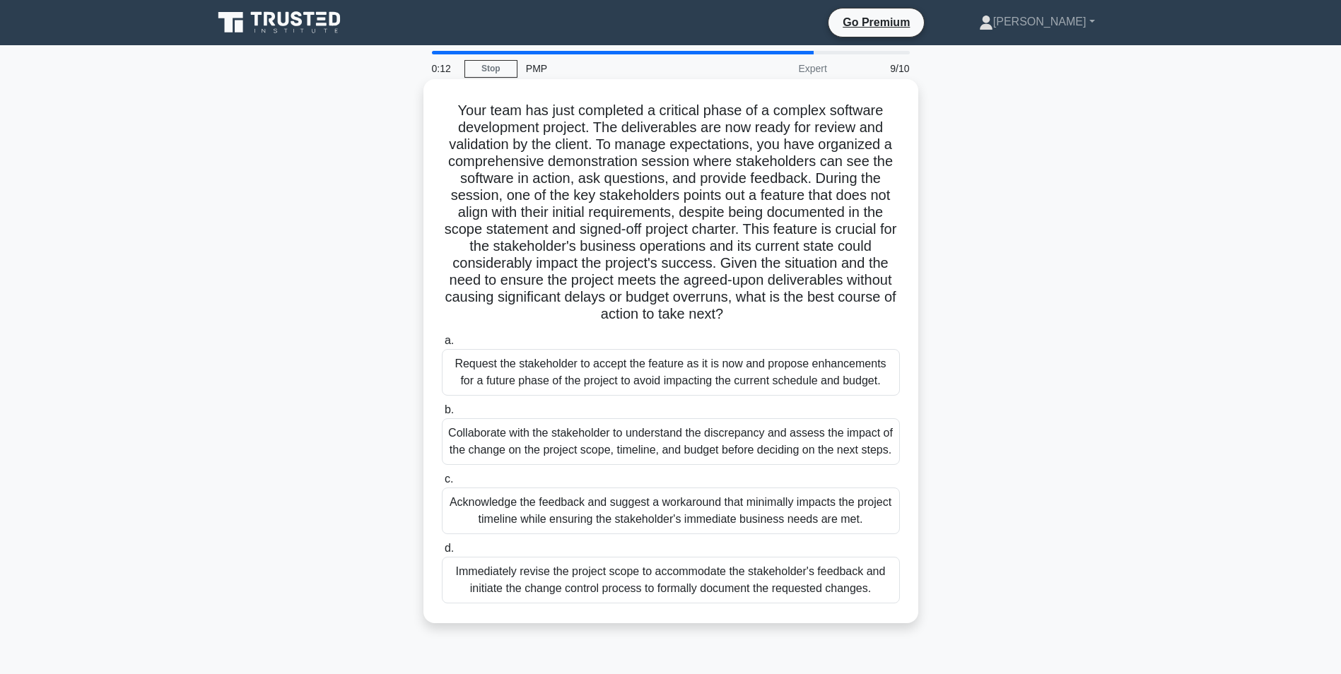
click at [640, 508] on div "Acknowledge the feedback and suggest a workaround that minimally impacts the pr…" at bounding box center [671, 511] width 458 height 47
click at [442, 484] on input "c. Acknowledge the feedback and suggest a workaround that minimally impacts the…" at bounding box center [442, 479] width 0 height 9
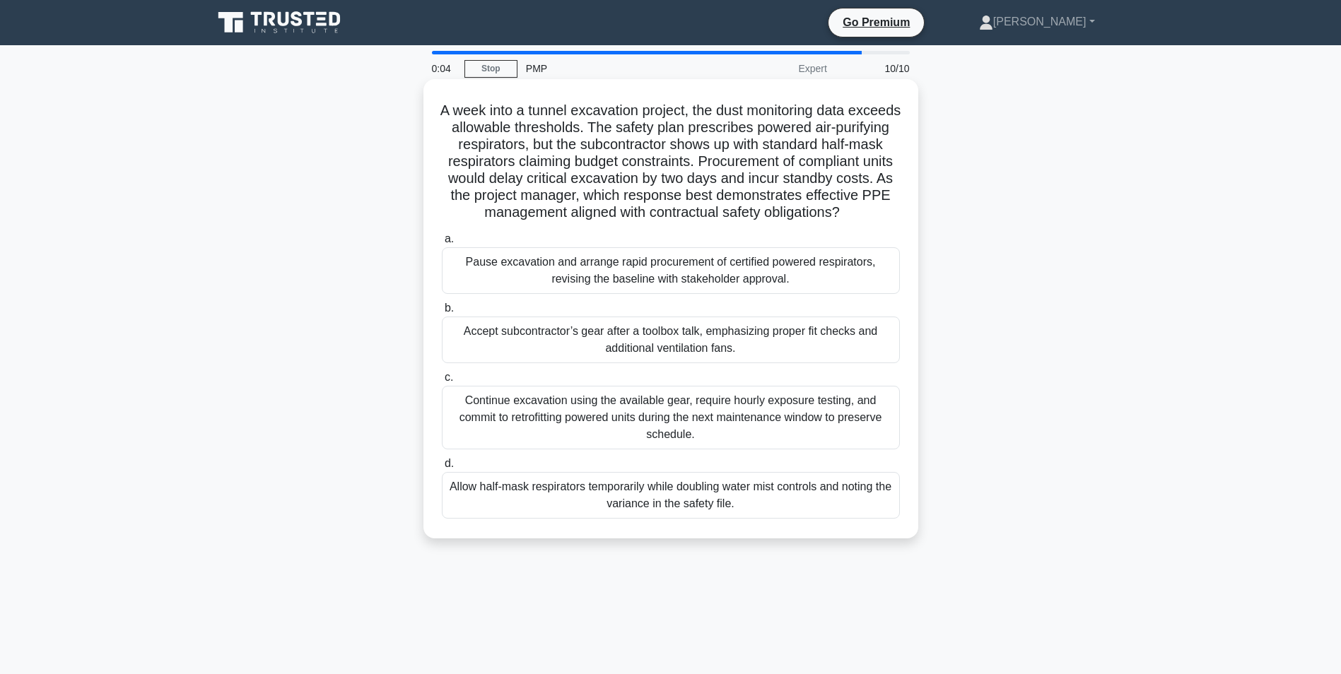
click at [593, 430] on div "Continue excavation using the available gear, require hourly exposure testing, …" at bounding box center [671, 418] width 458 height 64
click at [442, 382] on input "c. Continue excavation using the available gear, require hourly exposure testin…" at bounding box center [442, 377] width 0 height 9
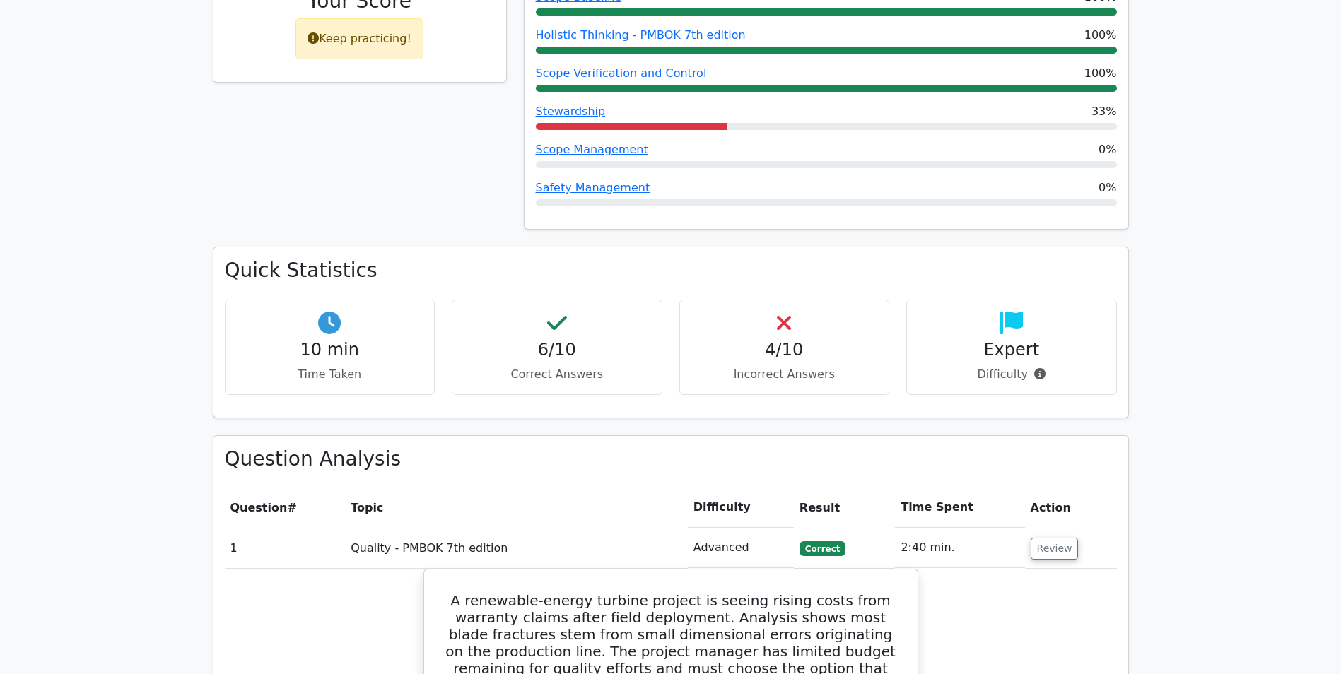
scroll to position [495, 0]
